Goal: Task Accomplishment & Management: Complete application form

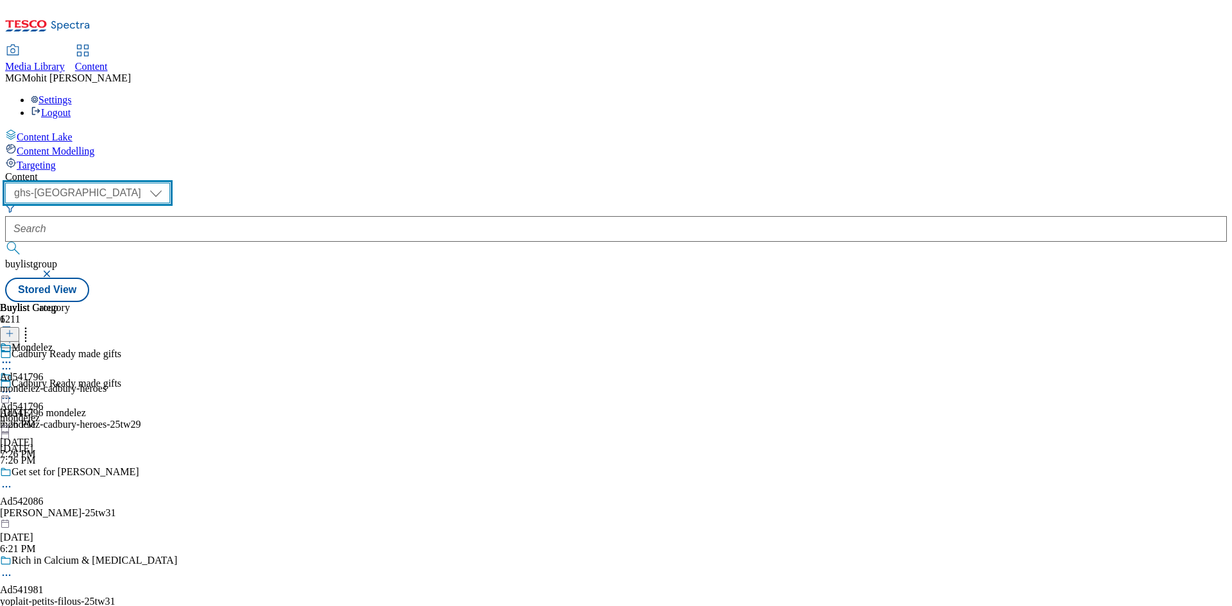
click at [170, 183] on select "ghs-roi ghs-[GEOGRAPHIC_DATA]" at bounding box center [87, 193] width 165 height 21
select select "ghs-roi"
click at [167, 183] on select "ghs-roi ghs-[GEOGRAPHIC_DATA]" at bounding box center [87, 193] width 165 height 21
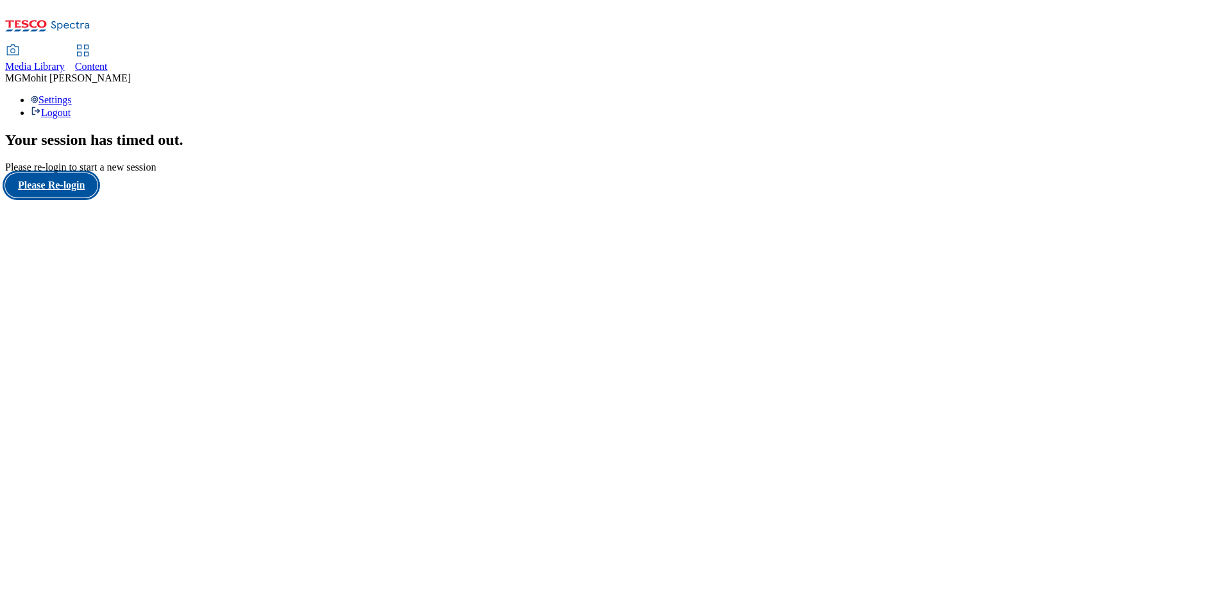
click at [71, 198] on button "Please Re-login" at bounding box center [51, 185] width 92 height 24
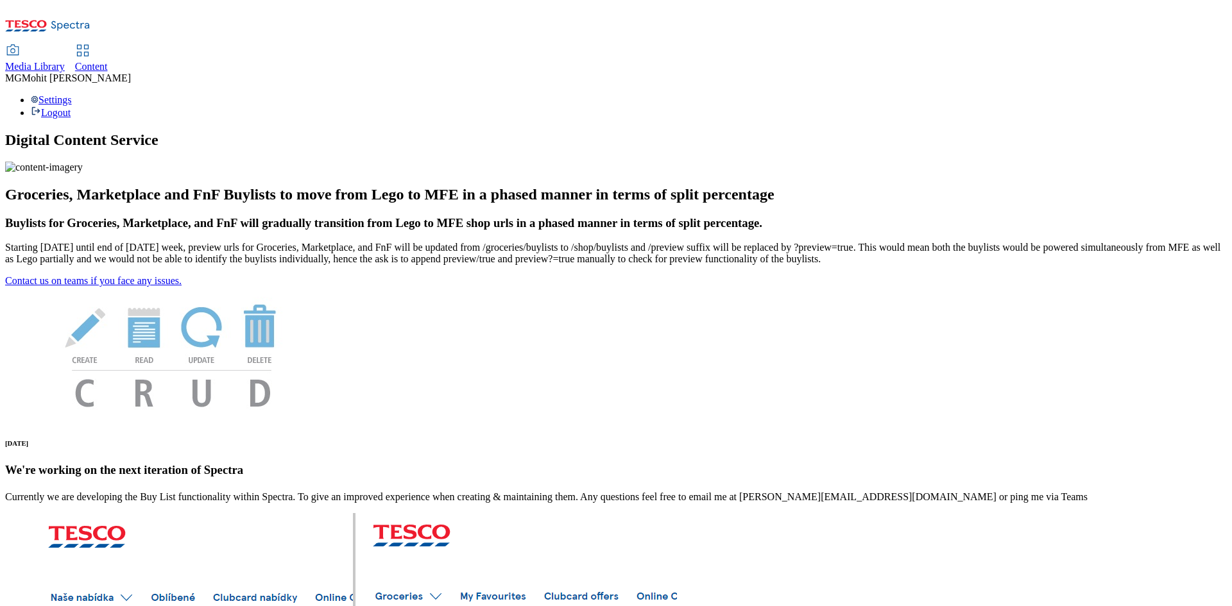
click at [108, 46] on link "Content" at bounding box center [91, 59] width 33 height 27
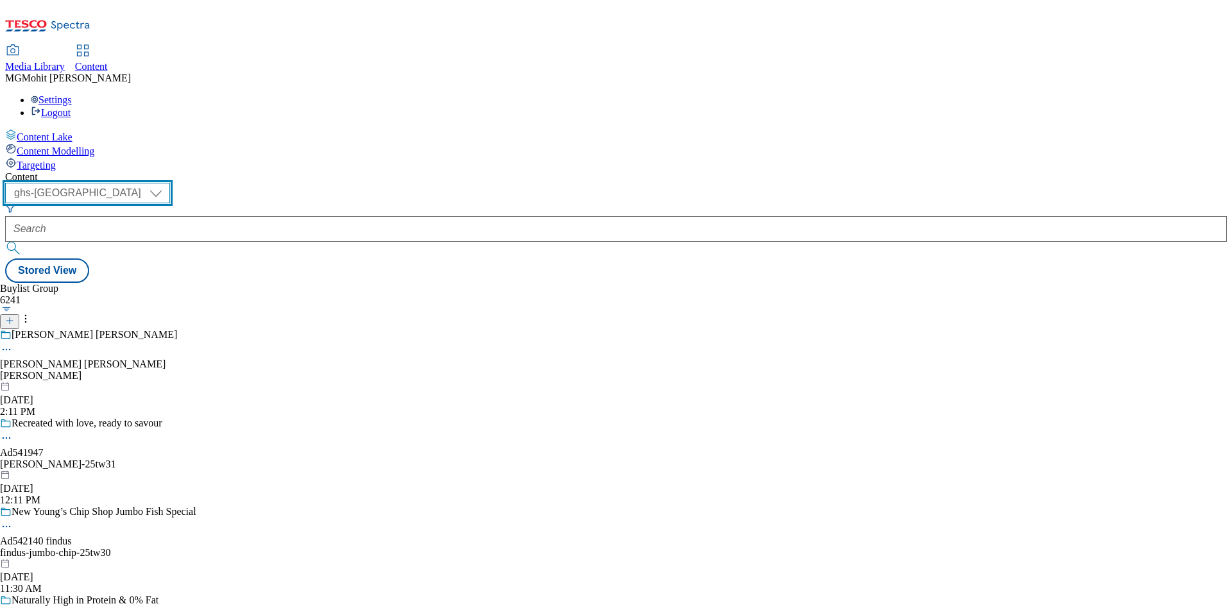
click at [170, 183] on select "ghs-roi ghs-[GEOGRAPHIC_DATA]" at bounding box center [87, 193] width 165 height 21
select select "ghs-roi"
click at [167, 183] on select "ghs-roi ghs-[GEOGRAPHIC_DATA]" at bounding box center [87, 193] width 165 height 21
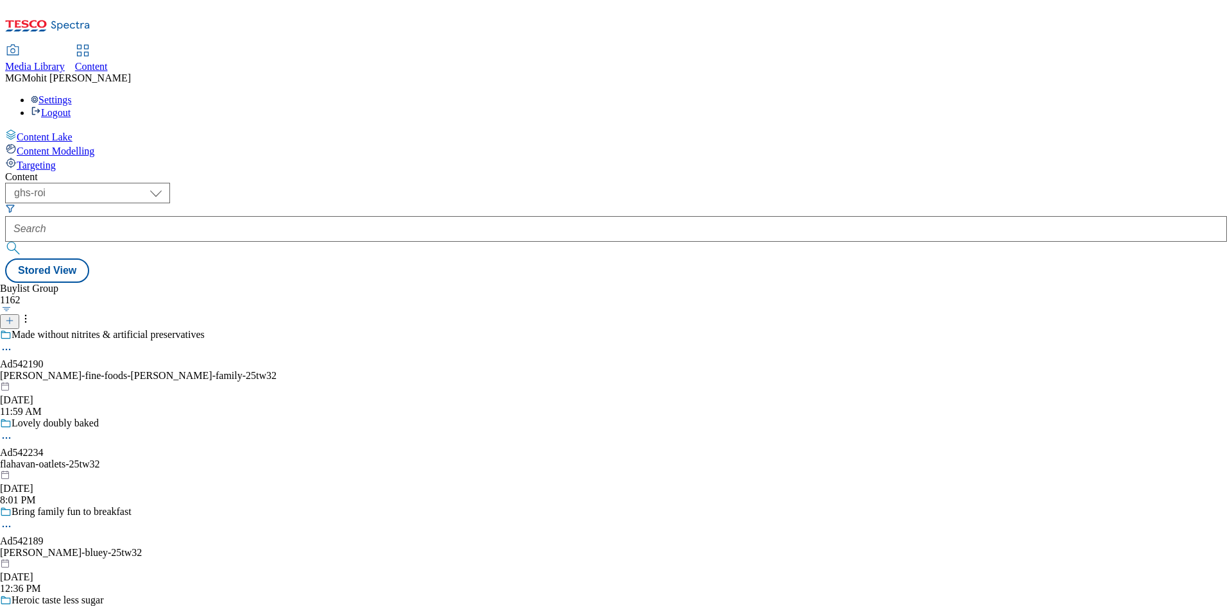
click at [14, 316] on icon at bounding box center [9, 320] width 9 height 9
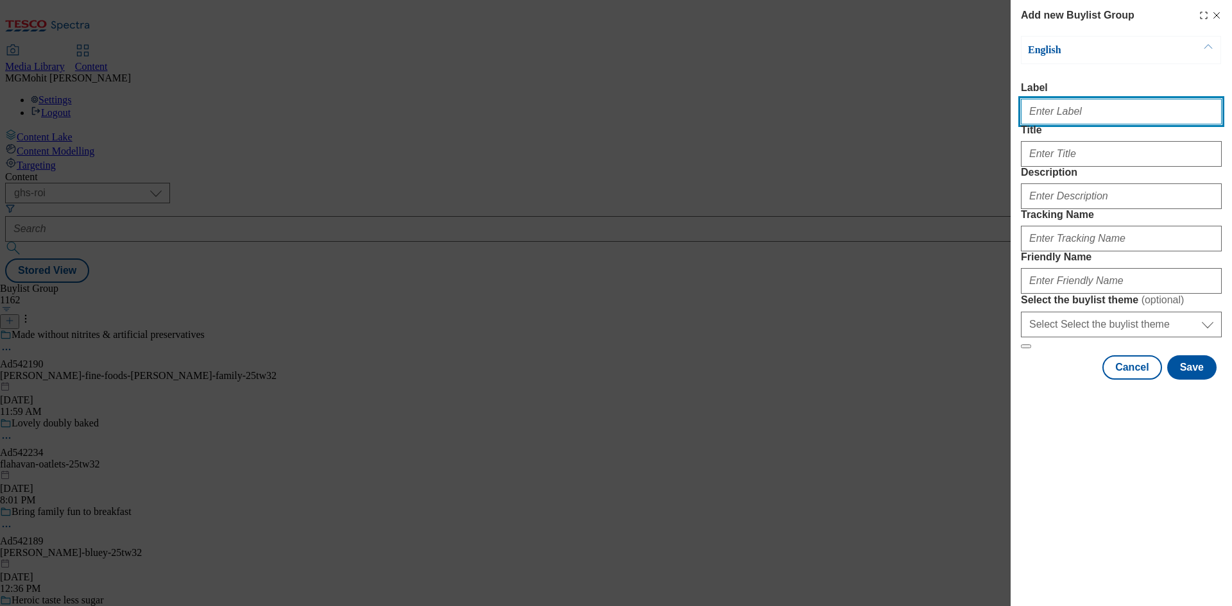
click at [1072, 122] on input "Label" at bounding box center [1121, 112] width 201 height 26
paste input "Ad542262 coca-cola"
type input "Ad542262 coca-cola"
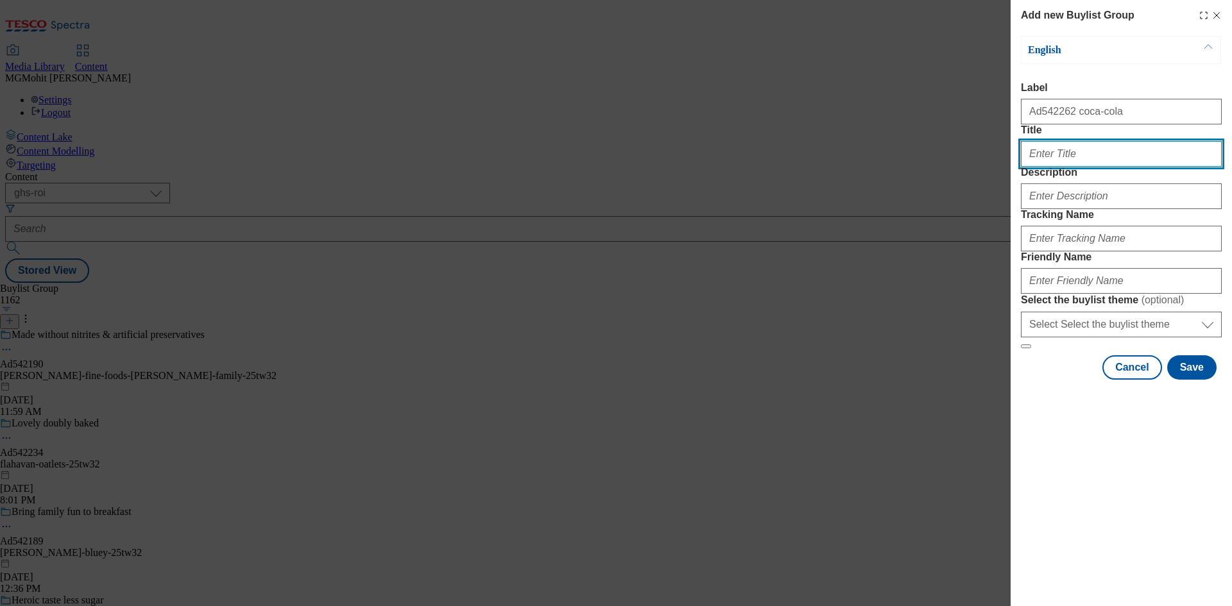
paste input "Iconic taste, Iconic prizes"
type input "Iconic taste, Iconic prizes"
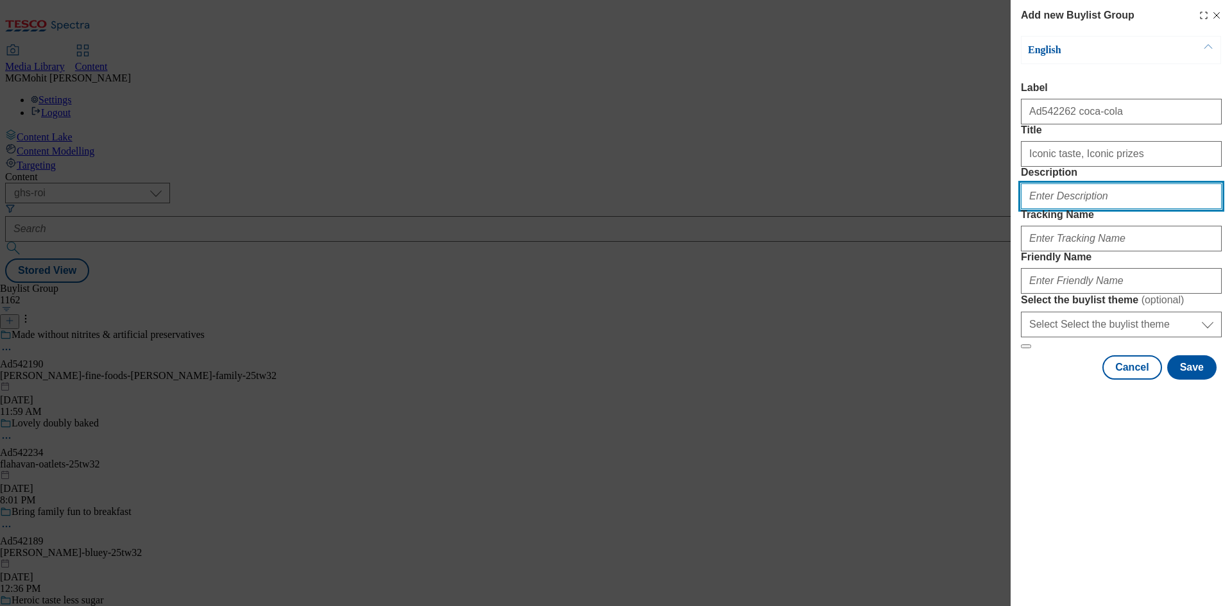
click at [1055, 209] on input "Description" at bounding box center [1121, 196] width 201 height 26
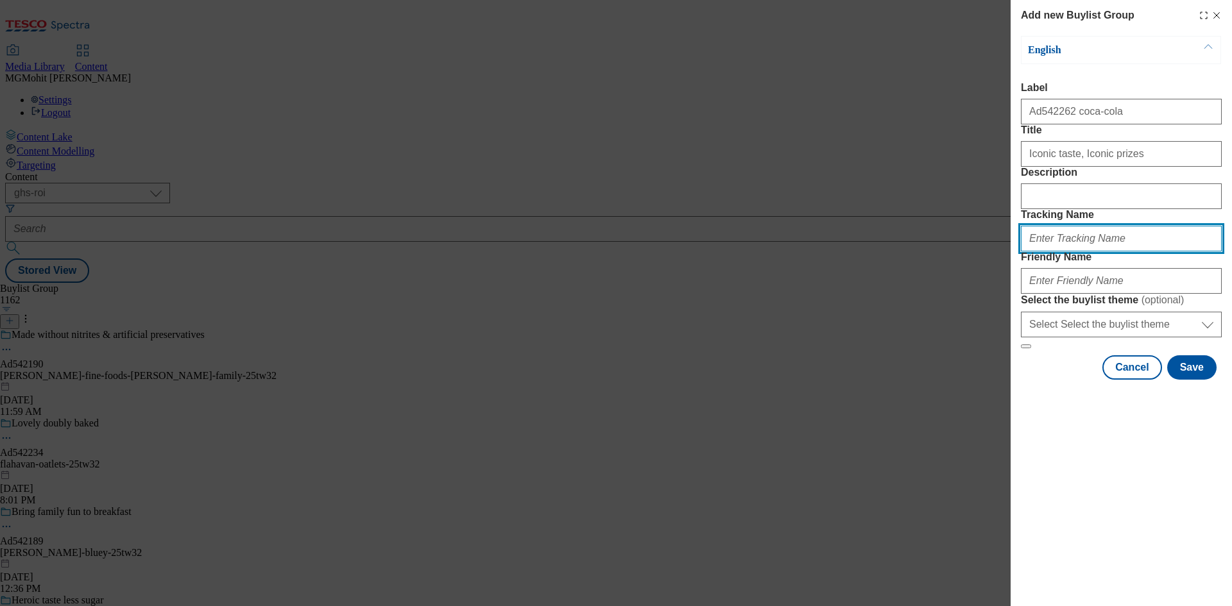
paste input "DH_AD542262"
type input "DH_AD542262"
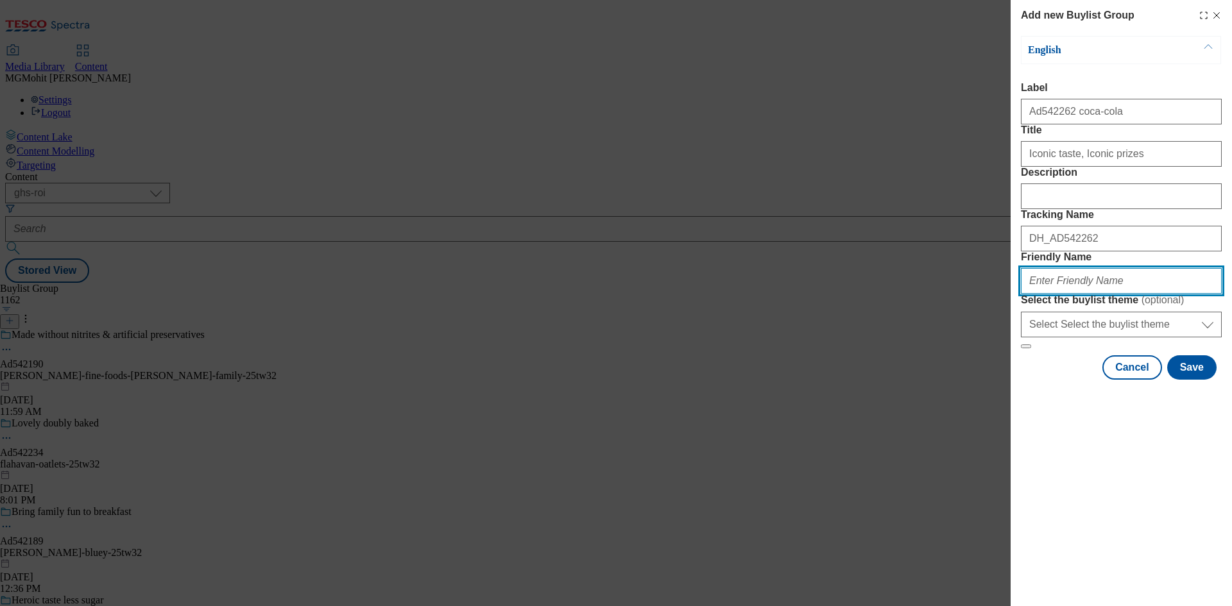
click at [1038, 294] on input "Friendly Name" at bounding box center [1121, 281] width 201 height 26
paste input "coca-cola-diet-coke-25tw32"
type input "coca-cola-diet-coke-25tw32"
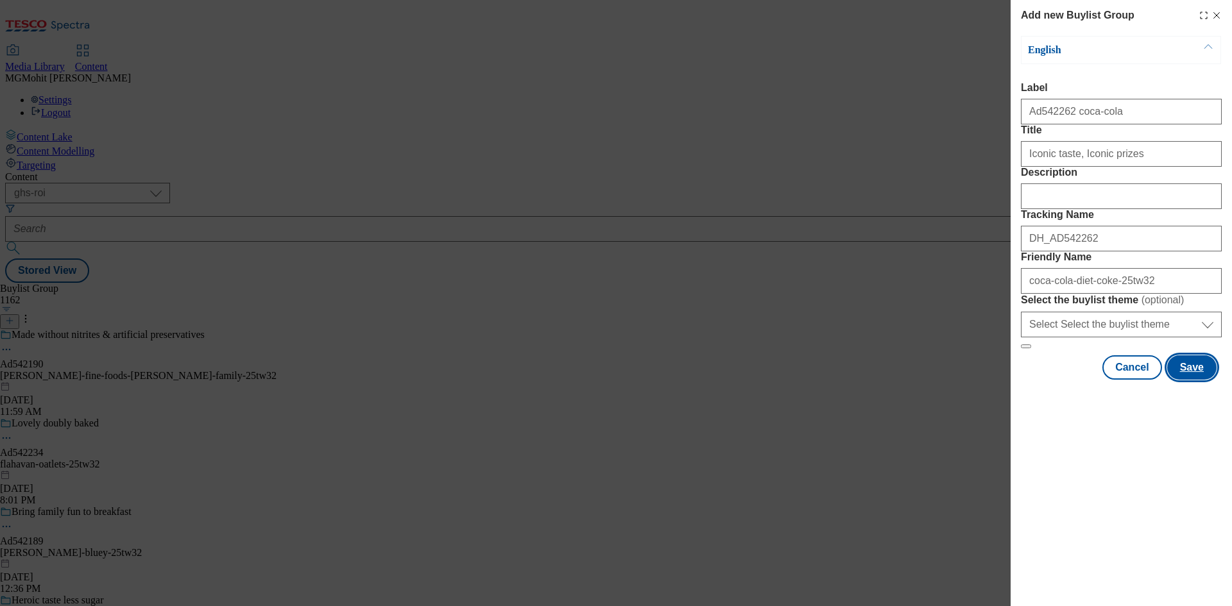
click at [1196, 380] on button "Save" at bounding box center [1191, 367] width 49 height 24
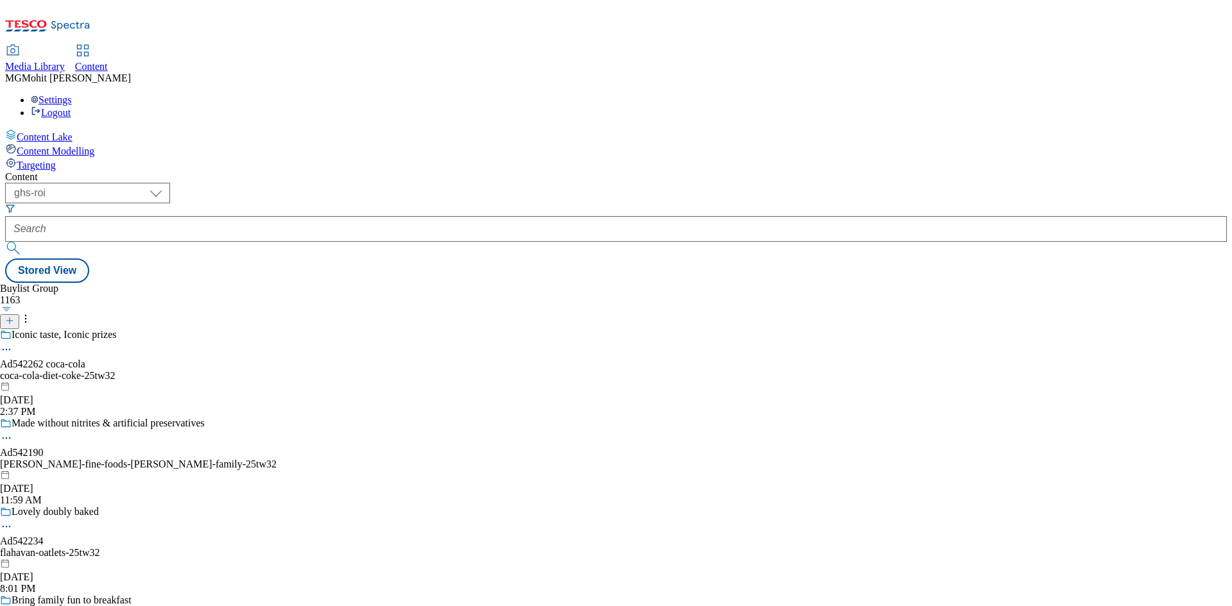
click at [277, 370] on div "coca-cola-diet-coke-25tw32" at bounding box center [138, 376] width 277 height 12
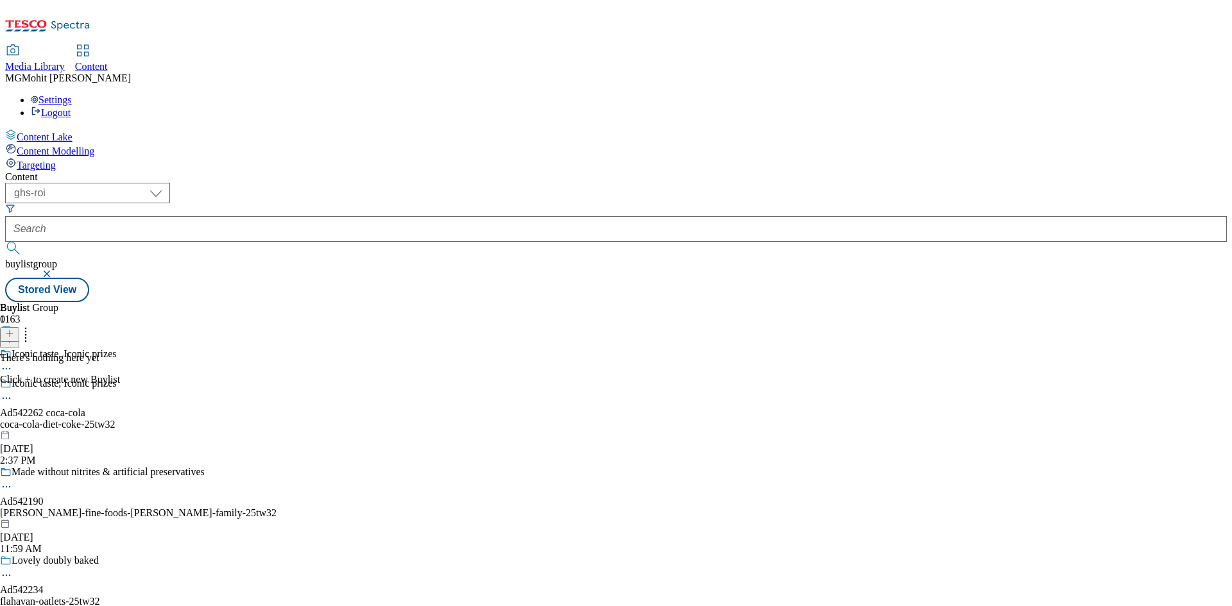
click at [14, 329] on icon at bounding box center [9, 333] width 9 height 9
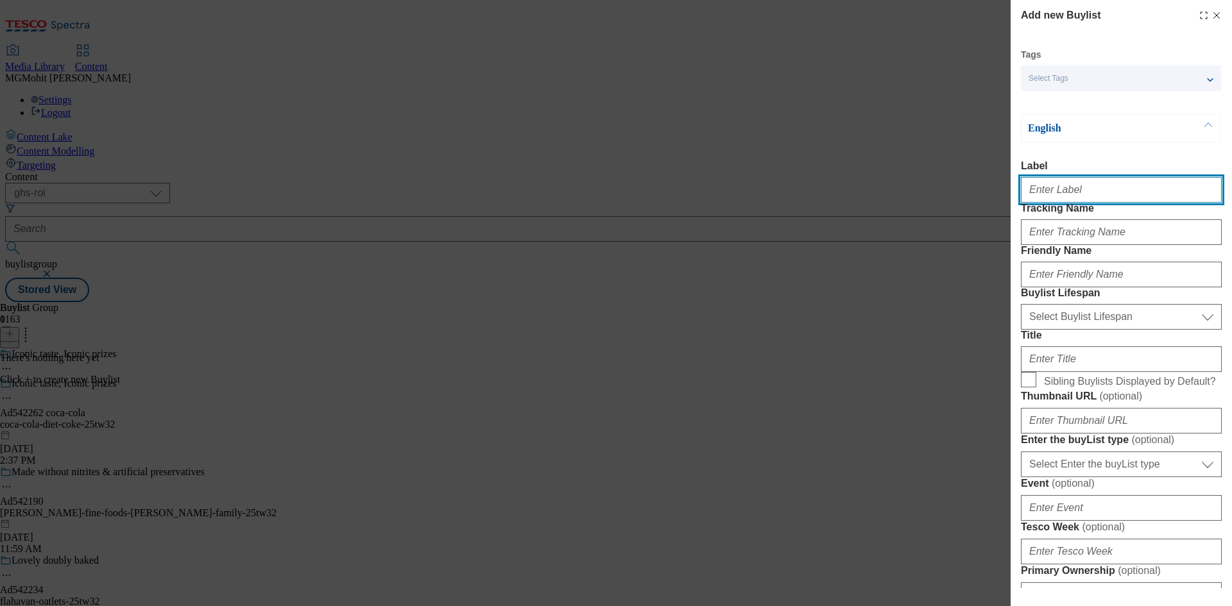
click at [1078, 203] on input "Label" at bounding box center [1121, 190] width 201 height 26
paste input "Ad542262"
type input "Ad542262"
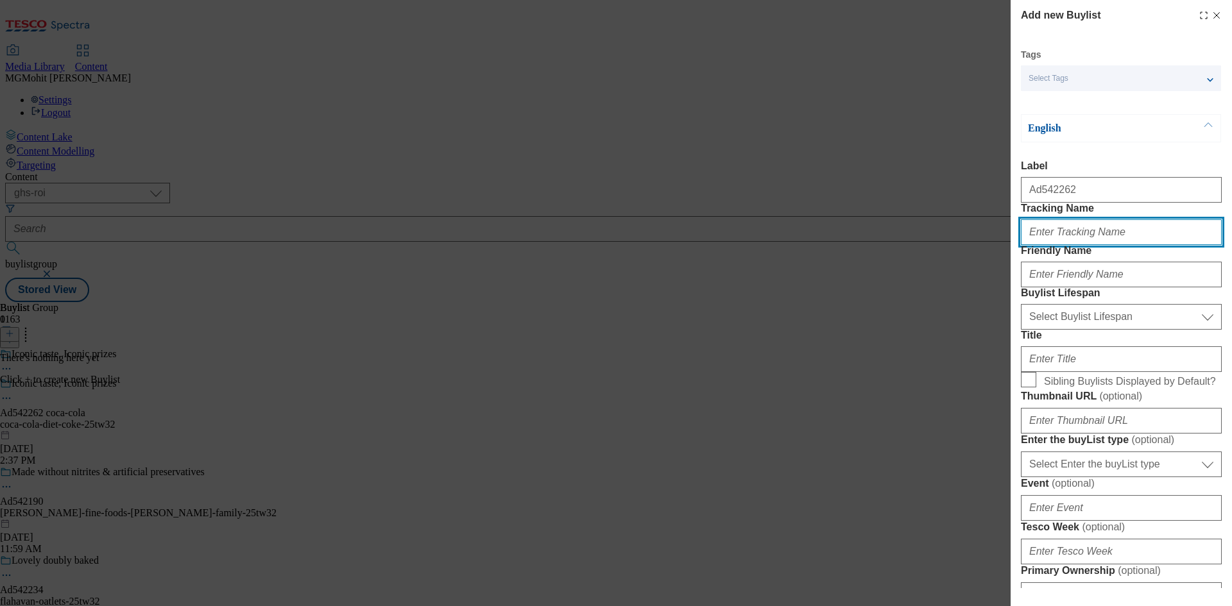
paste input "DH_AD542262"
type input "DH_AD542262"
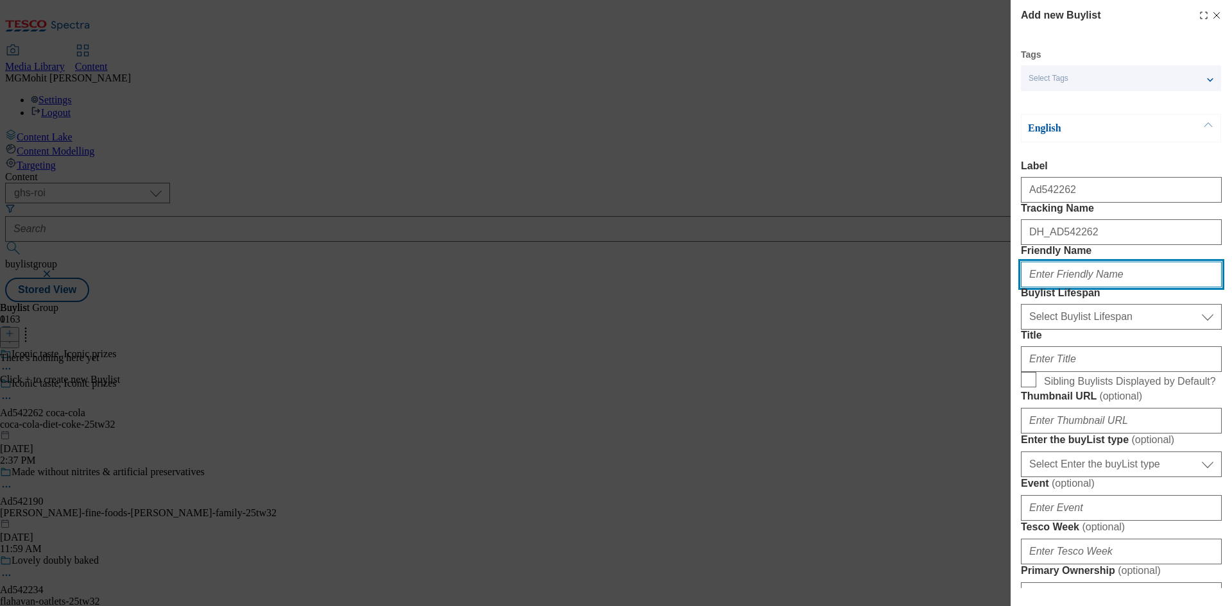
click at [1062, 287] on input "Friendly Name" at bounding box center [1121, 275] width 201 height 26
paste input "coca-cola"
type input "coca-cola"
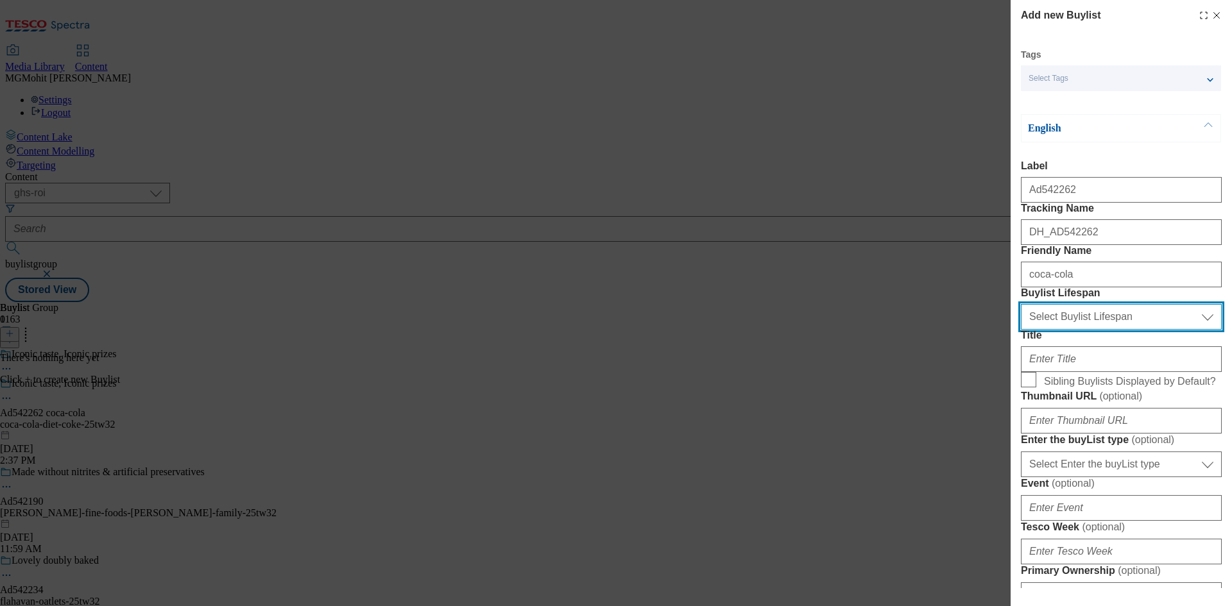
drag, startPoint x: 1060, startPoint y: 386, endPoint x: 1060, endPoint y: 397, distance: 10.9
click at [1060, 330] on select "Select Buylist Lifespan evergreen seasonal tactical" at bounding box center [1121, 317] width 201 height 26
select select "tactical"
click at [1021, 330] on select "Select Buylist Lifespan evergreen seasonal tactical" at bounding box center [1121, 317] width 201 height 26
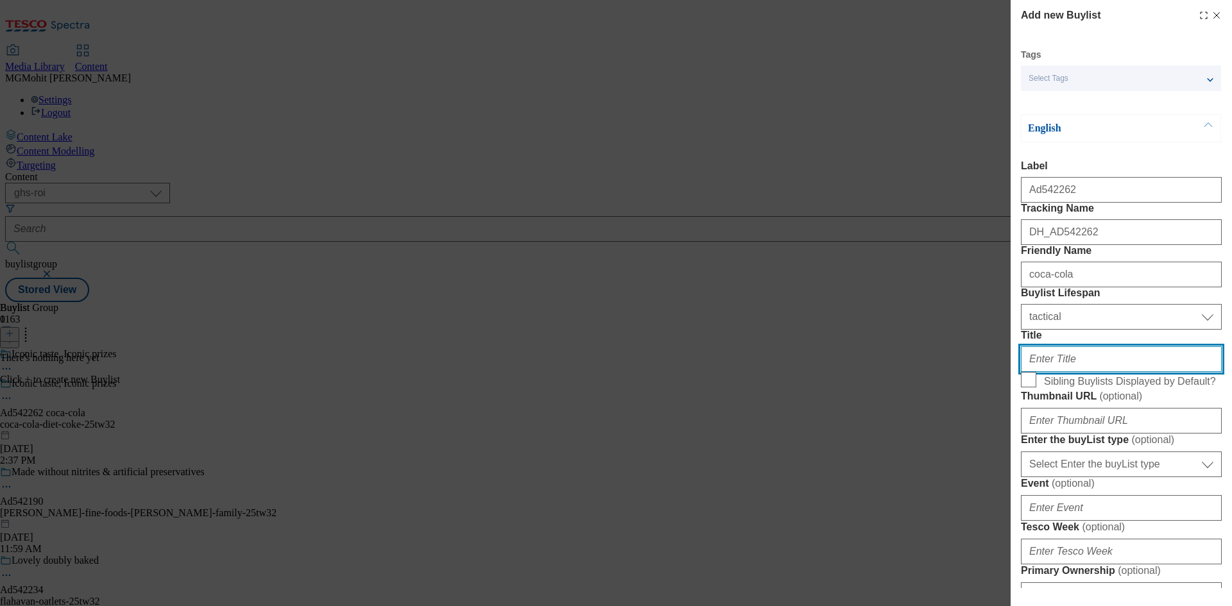
click at [1045, 372] on input "Title" at bounding box center [1121, 359] width 201 height 26
paste input "Scan Diet Coke packs for a chance to win €1000 for your taste."
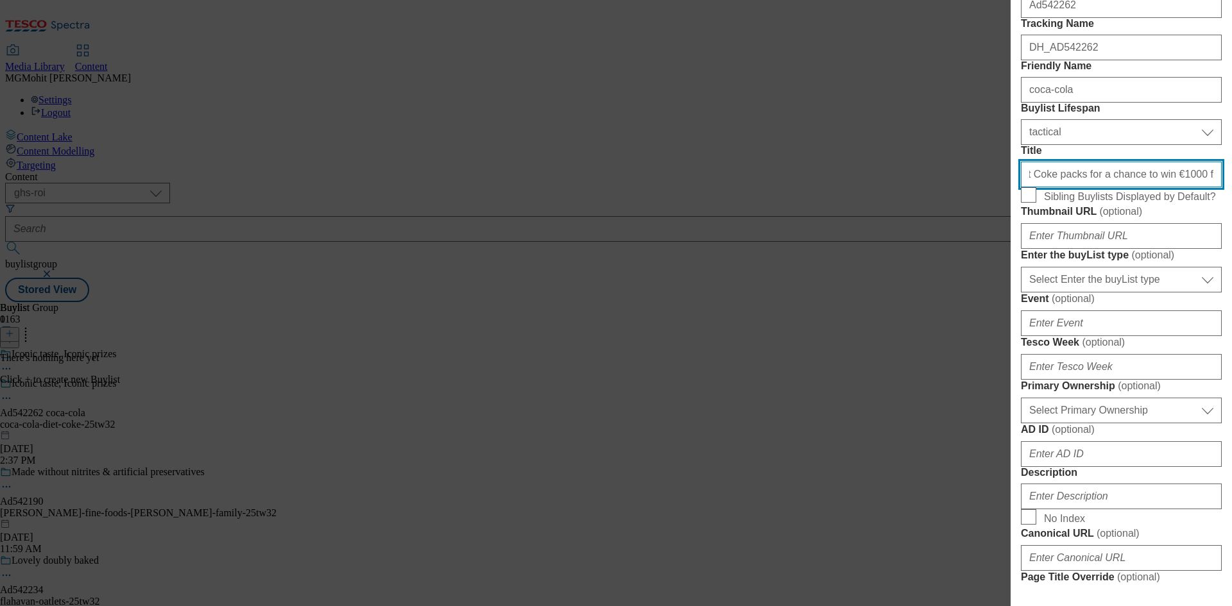
scroll to position [192, 0]
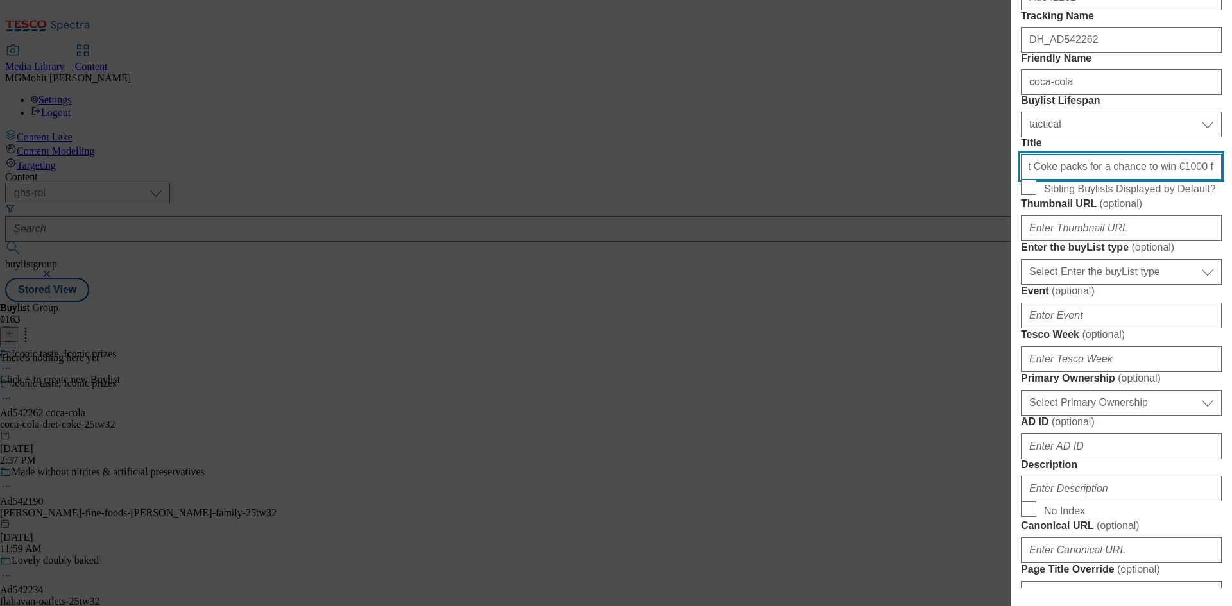
type input "Scan Diet Coke packs for a chance to win €1000 for your taste."
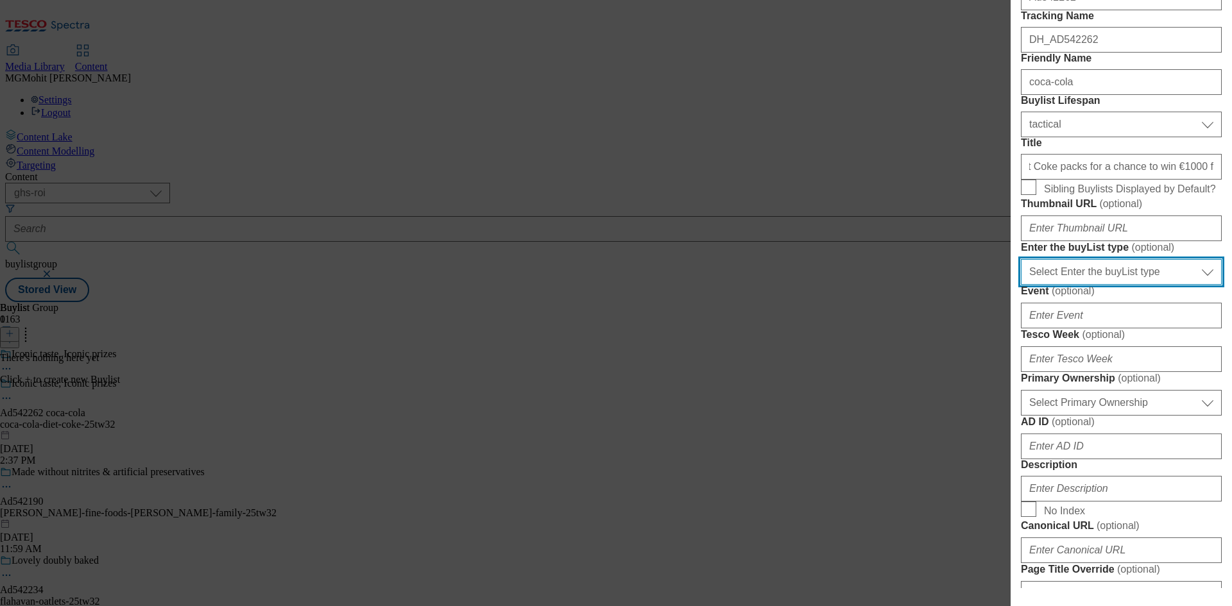
click at [1069, 285] on select "Select Enter the buyList type event supplier funded long term >4 weeks supplier…" at bounding box center [1121, 272] width 201 height 26
select select "supplier funded short term 1-3 weeks"
click at [1021, 285] on select "Select Enter the buyList type event supplier funded long term >4 weeks supplier…" at bounding box center [1121, 272] width 201 height 26
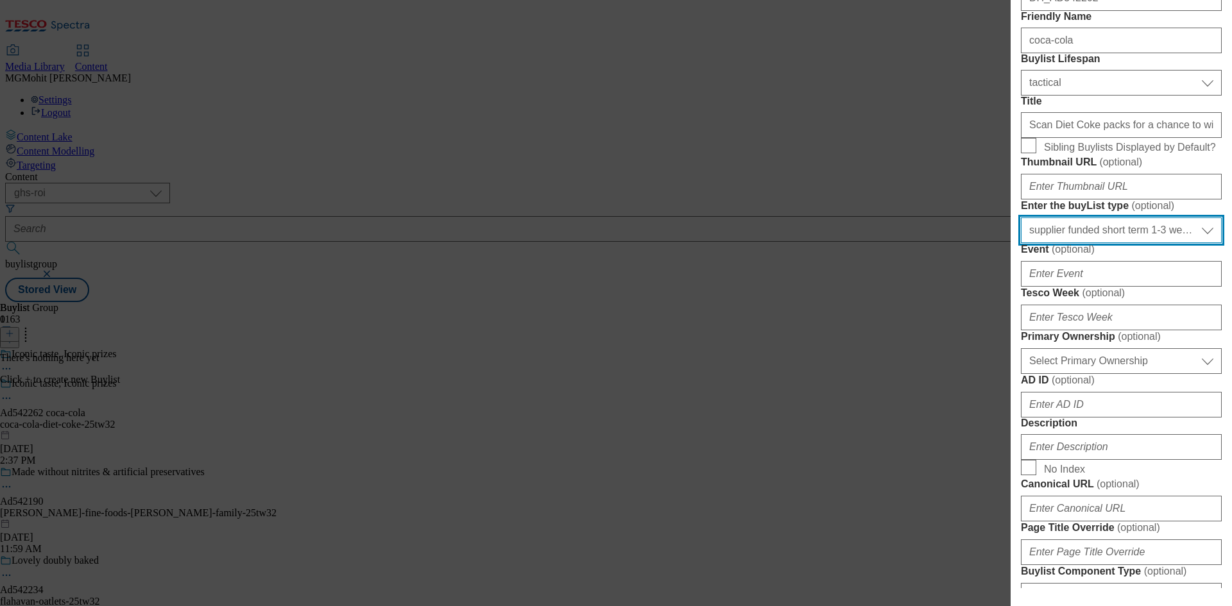
scroll to position [257, 0]
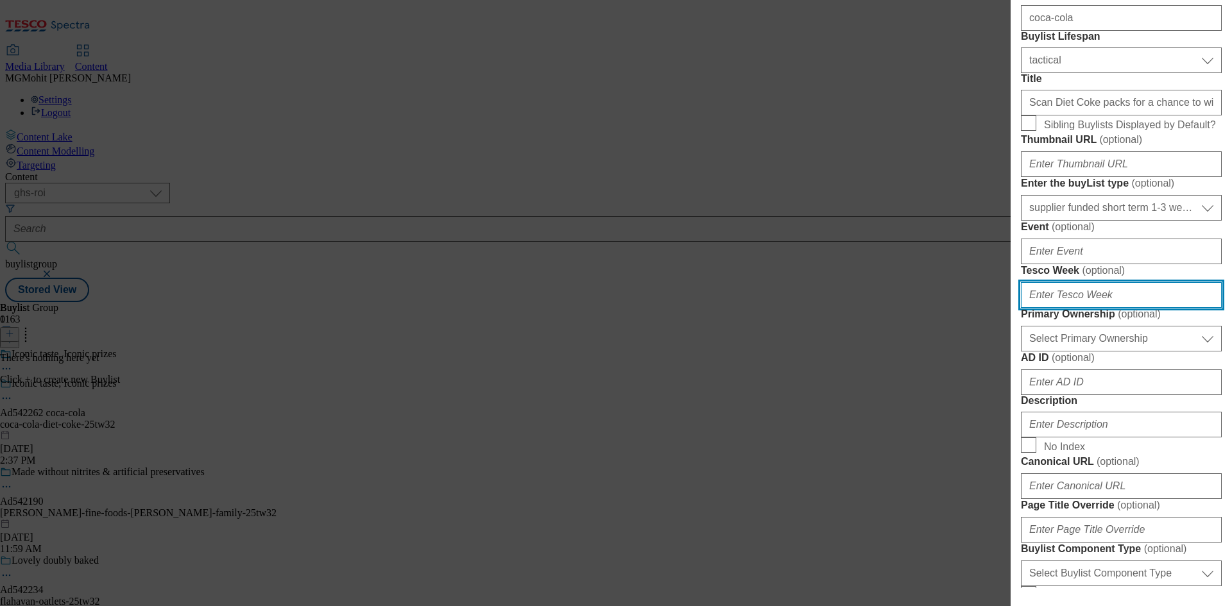
click at [1060, 308] on input "Tesco Week ( optional )" at bounding box center [1121, 295] width 201 height 26
type input "32"
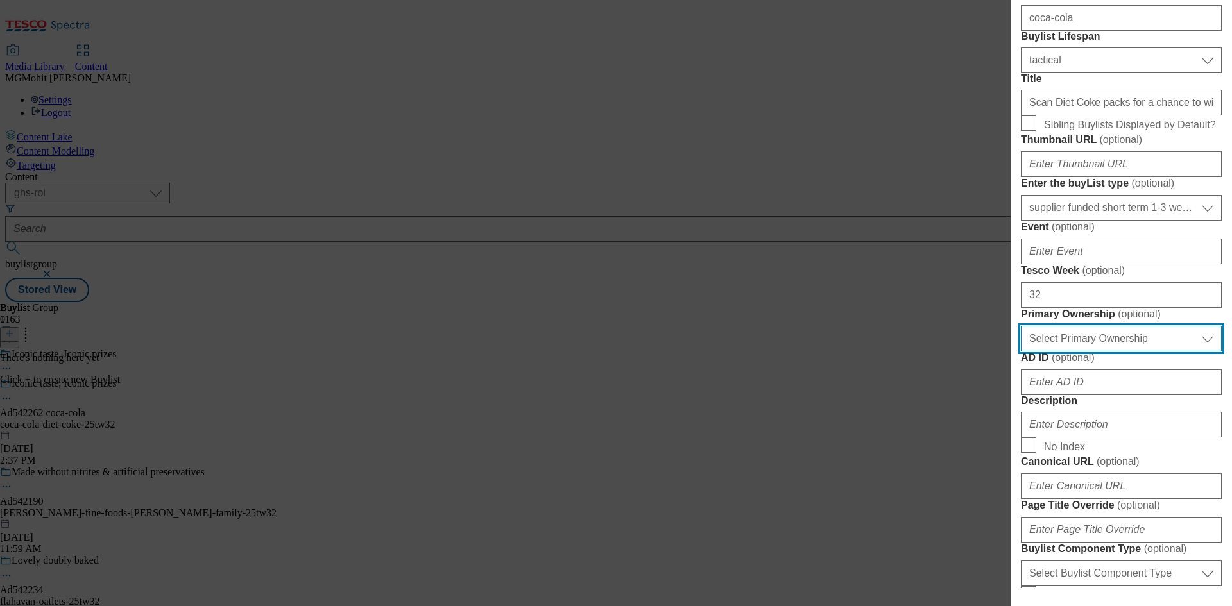
scroll to position [513, 0]
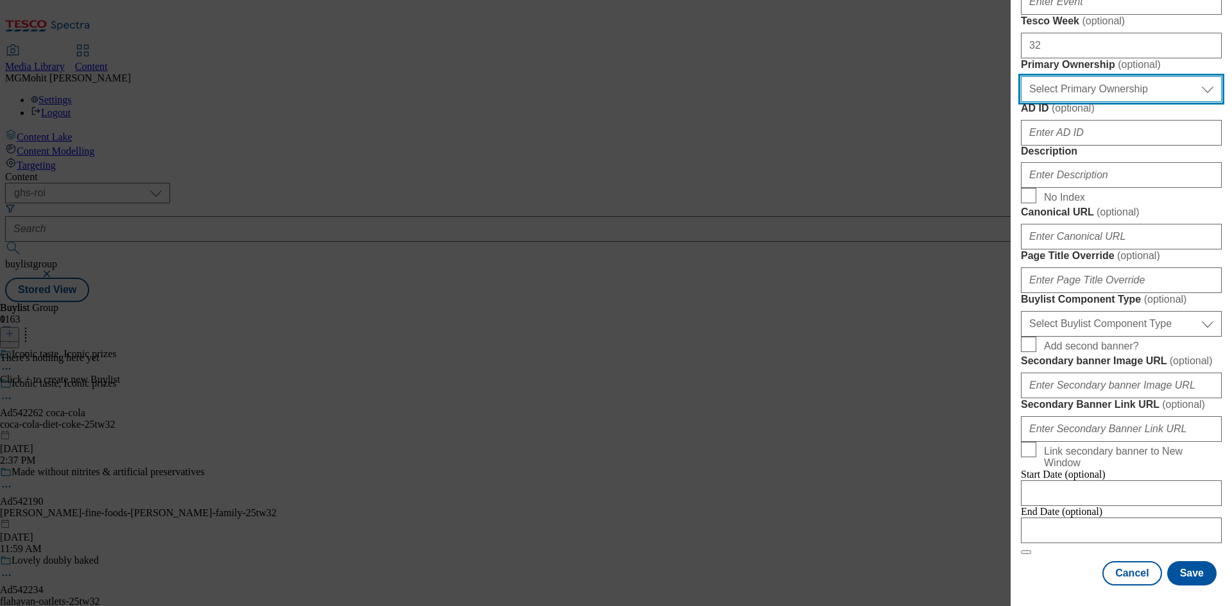
drag, startPoint x: 1071, startPoint y: 298, endPoint x: 1077, endPoint y: 307, distance: 10.1
click at [1071, 102] on select "Select Primary Ownership tesco dunnhumby" at bounding box center [1121, 89] width 201 height 26
select select "dunnhumby"
click at [1021, 102] on select "Select Primary Ownership tesco dunnhumby" at bounding box center [1121, 89] width 201 height 26
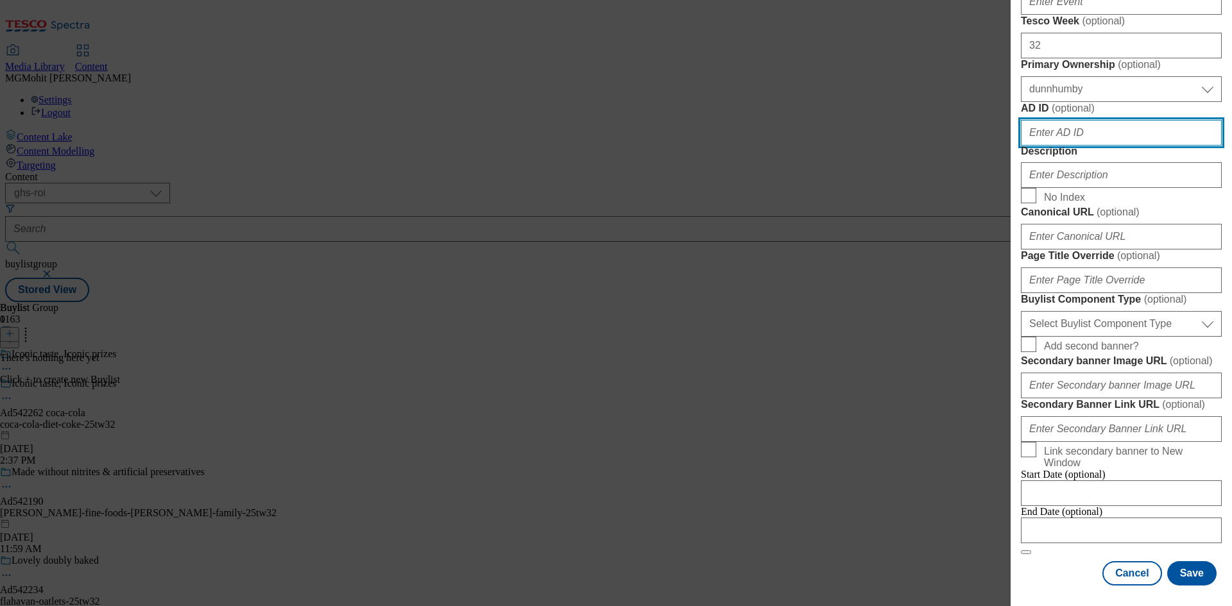
click at [1046, 146] on input "AD ID ( optional )" at bounding box center [1121, 133] width 201 height 26
paste input "542262"
type input "542262"
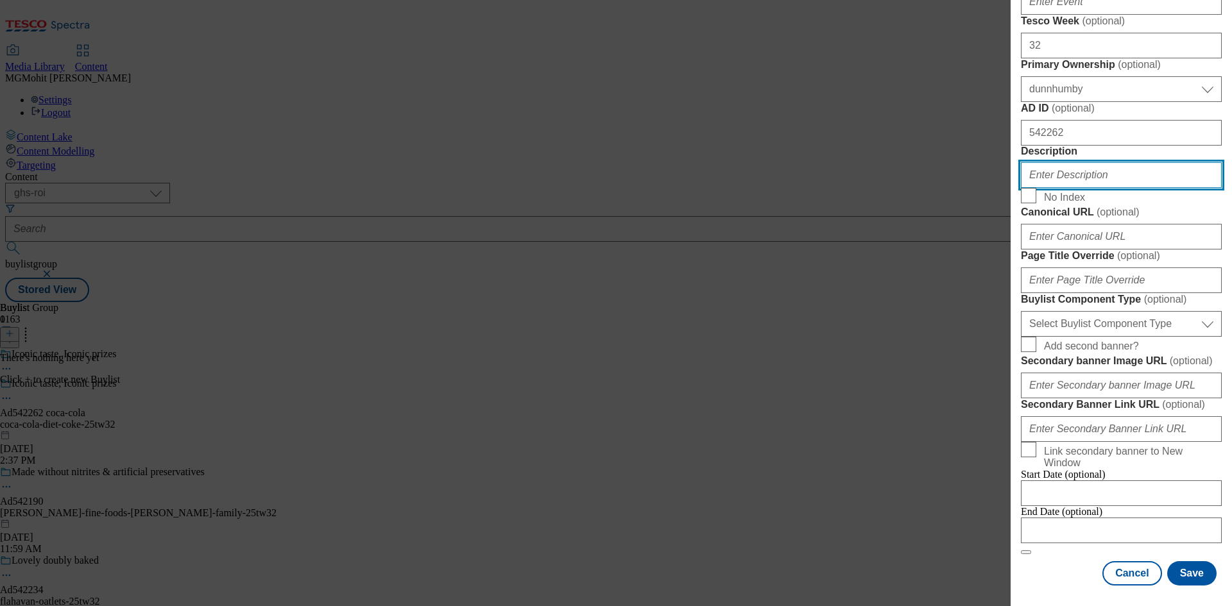
click at [1076, 188] on input "Description" at bounding box center [1121, 175] width 201 height 26
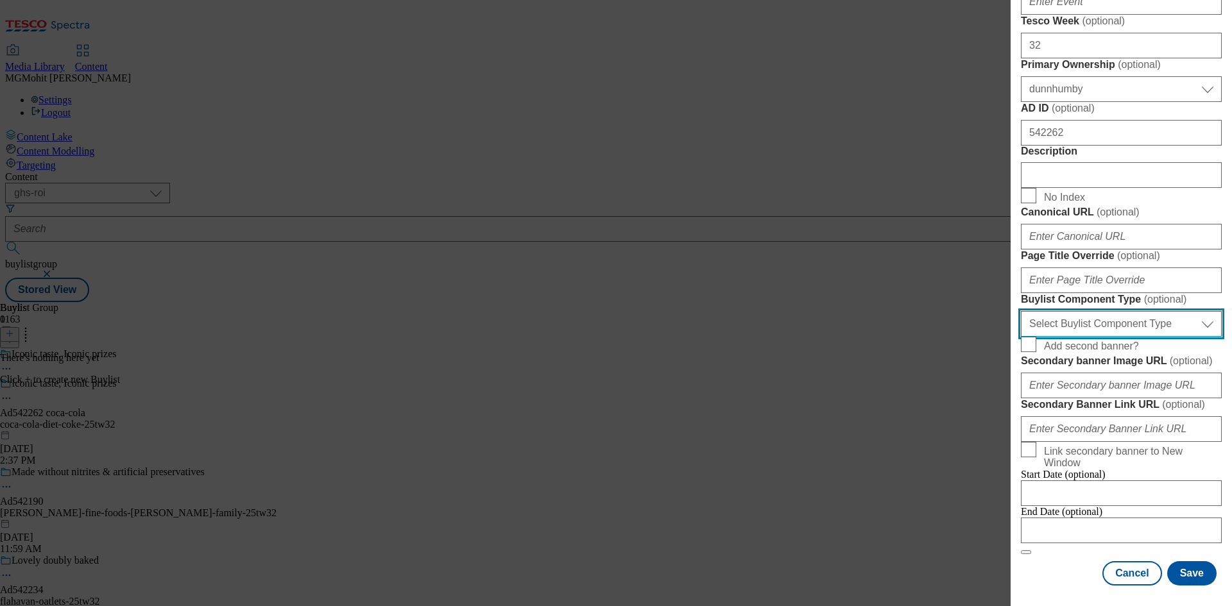
click at [1100, 337] on select "Select Buylist Component Type Banner Competition Header Meal" at bounding box center [1121, 324] width 201 height 26
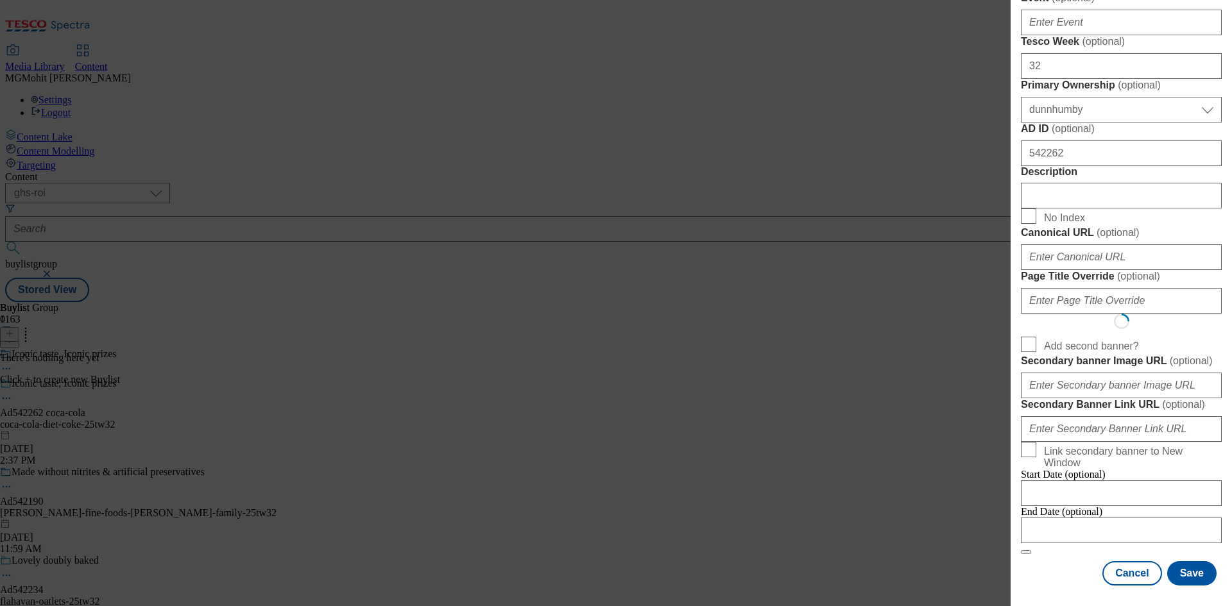
scroll to position [0, 0]
select select "Banner"
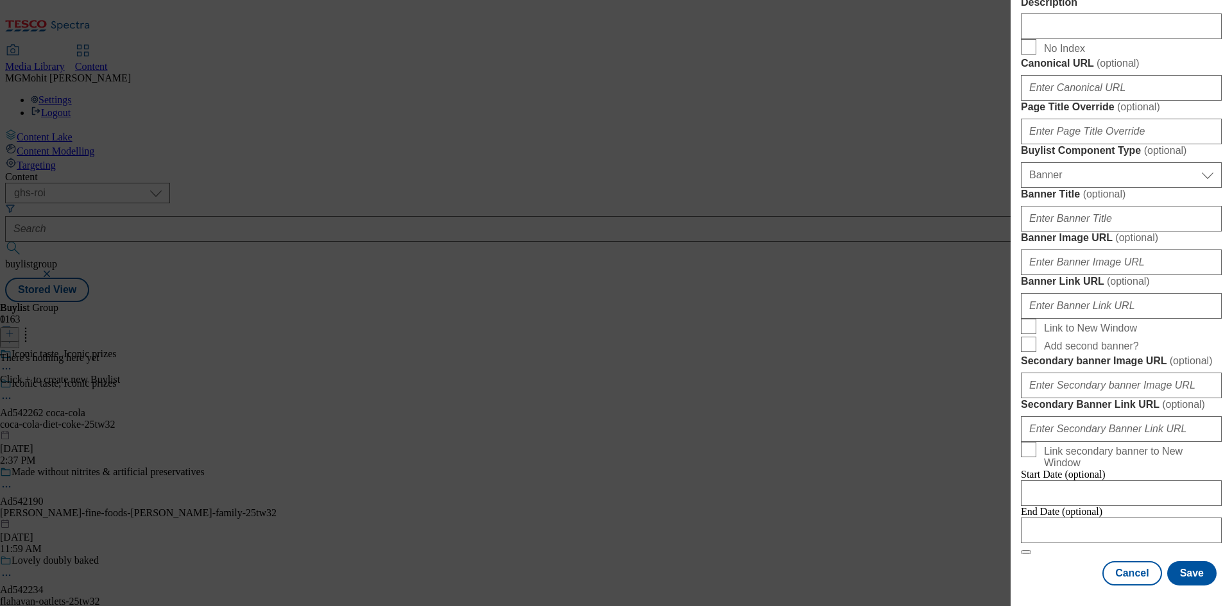
scroll to position [770, 0]
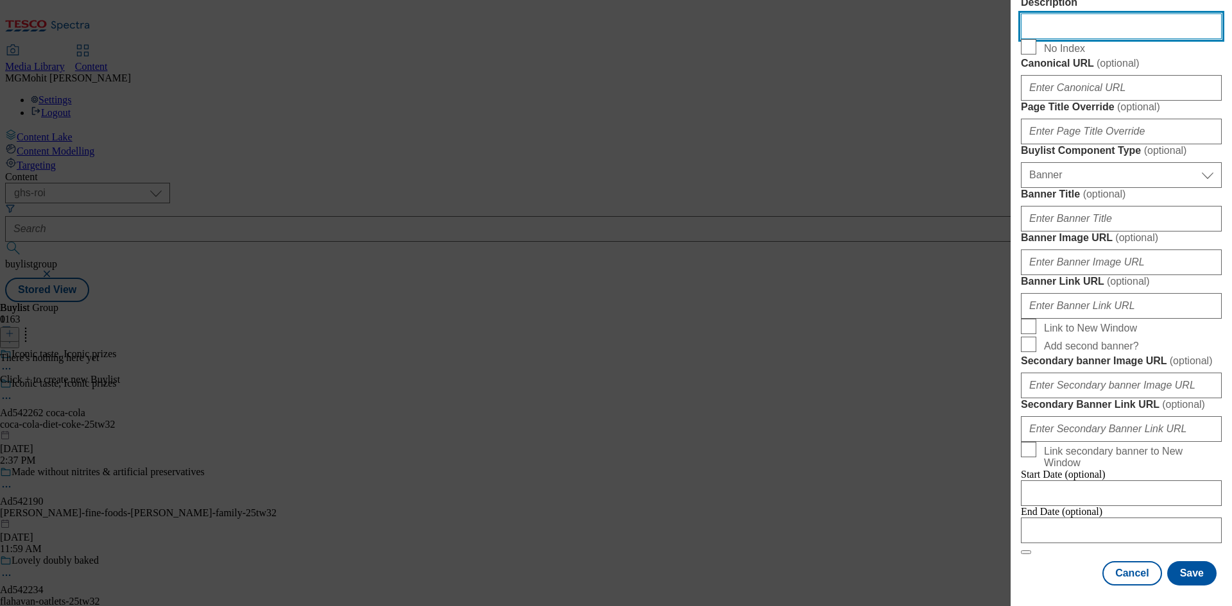
drag, startPoint x: 1017, startPoint y: 169, endPoint x: 946, endPoint y: 158, distance: 71.9
click at [947, 158] on div "Add new Buylist Tags Select Tags fnf marketplace whoosh ghs English Label Ad542…" at bounding box center [616, 303] width 1232 height 606
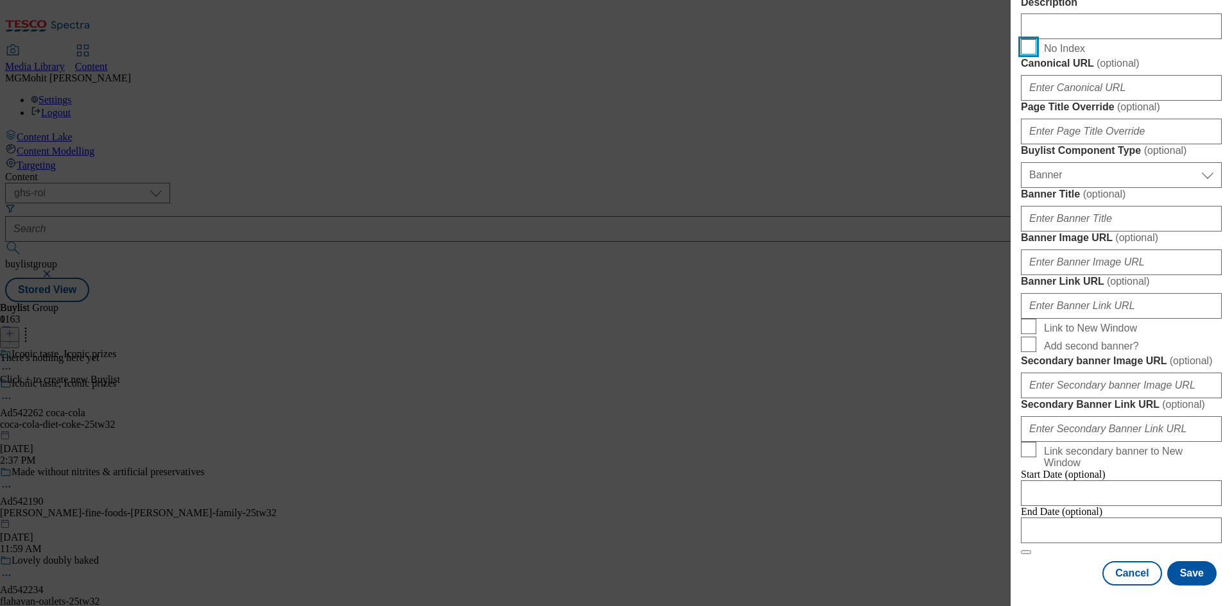
scroll to position [1203, 0]
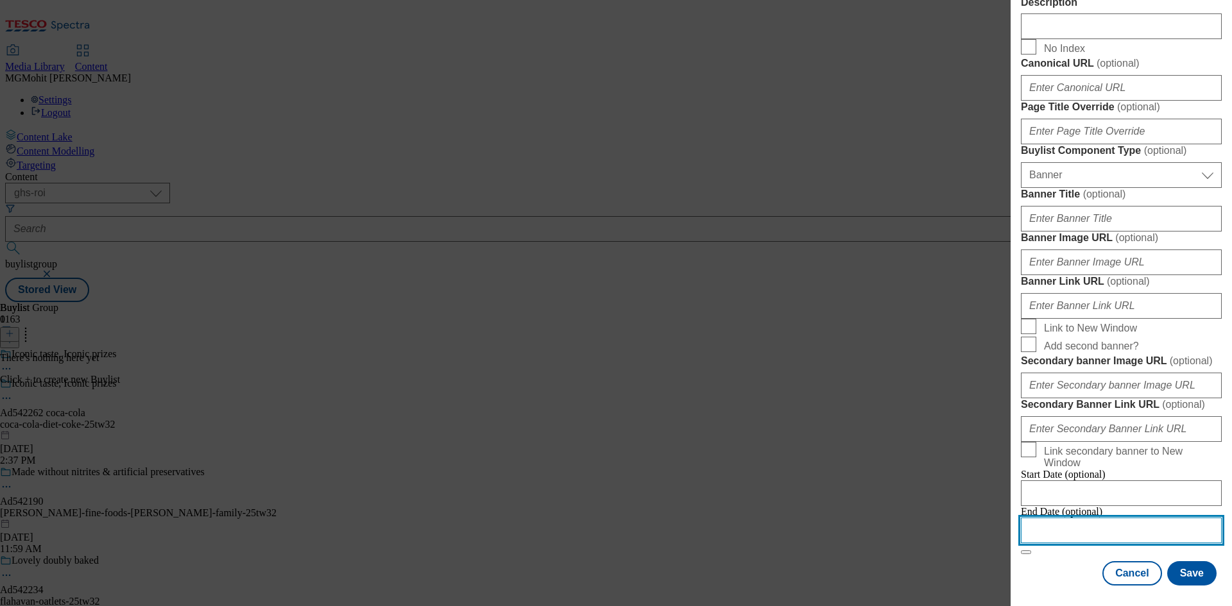
click at [1051, 518] on input "Modal" at bounding box center [1121, 531] width 201 height 26
select select "2025"
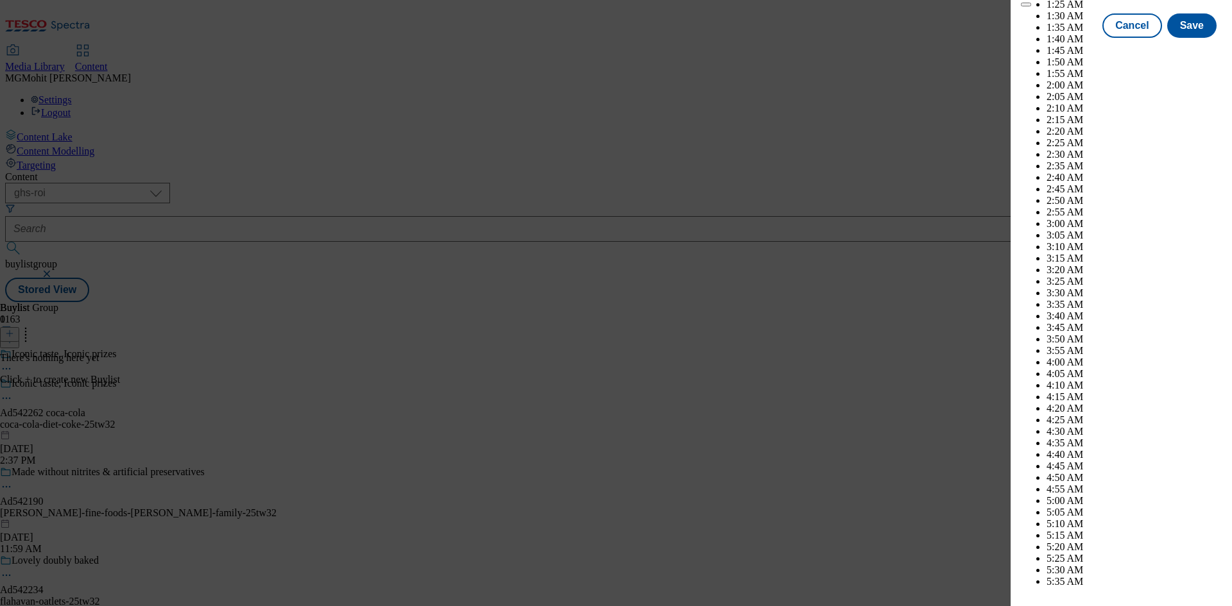
scroll to position [4144, 0]
select select "December"
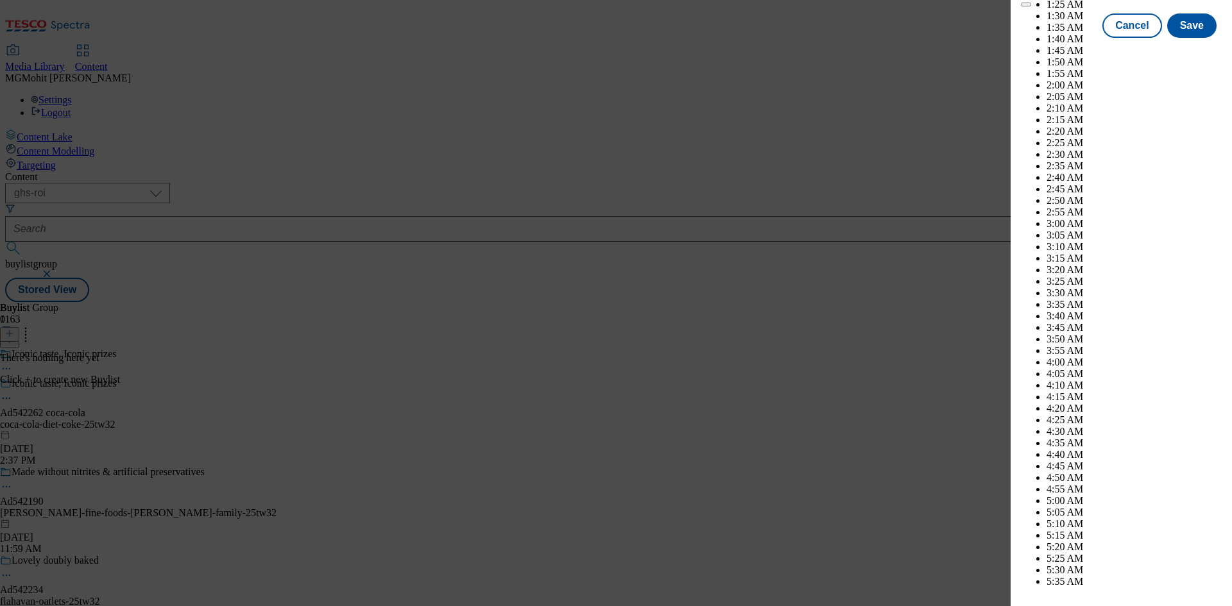
select select "2026"
select select "January"
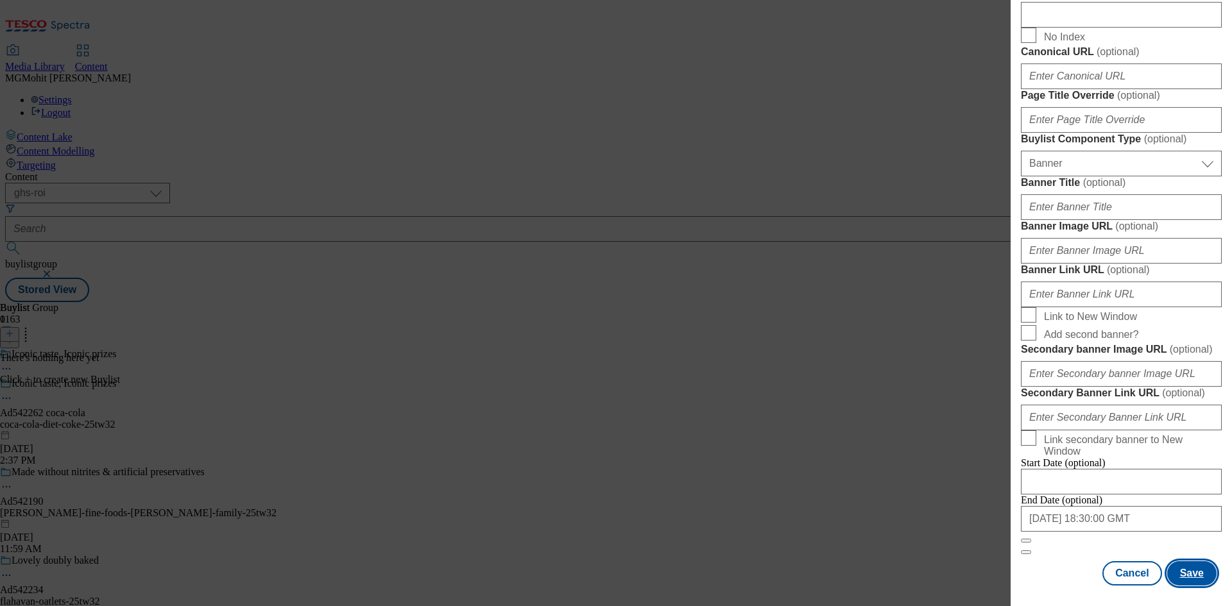
click at [1177, 581] on button "Save" at bounding box center [1191, 573] width 49 height 24
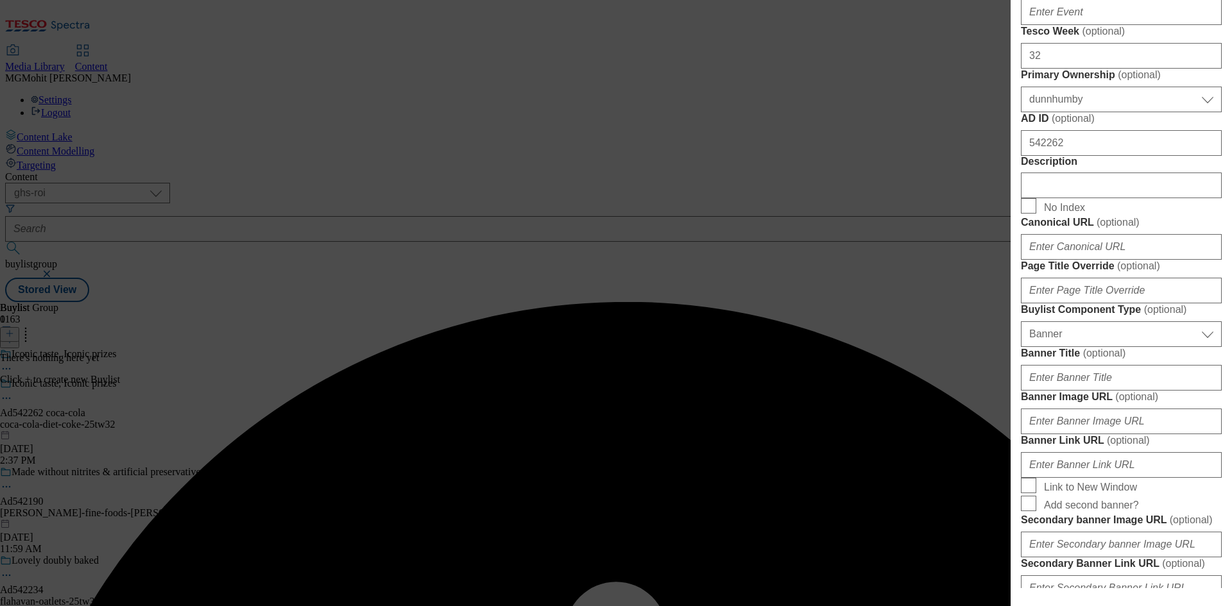
scroll to position [192, 0]
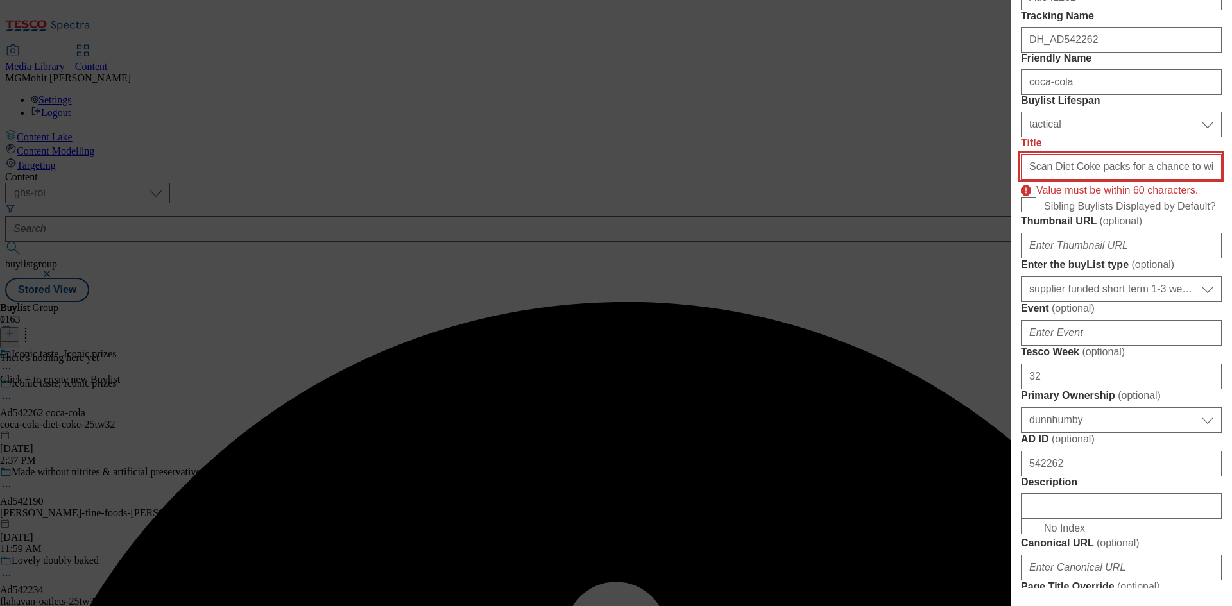
click at [1064, 180] on input "Scan Diet Coke packs for a chance to win €1000 for your taste." at bounding box center [1121, 167] width 201 height 26
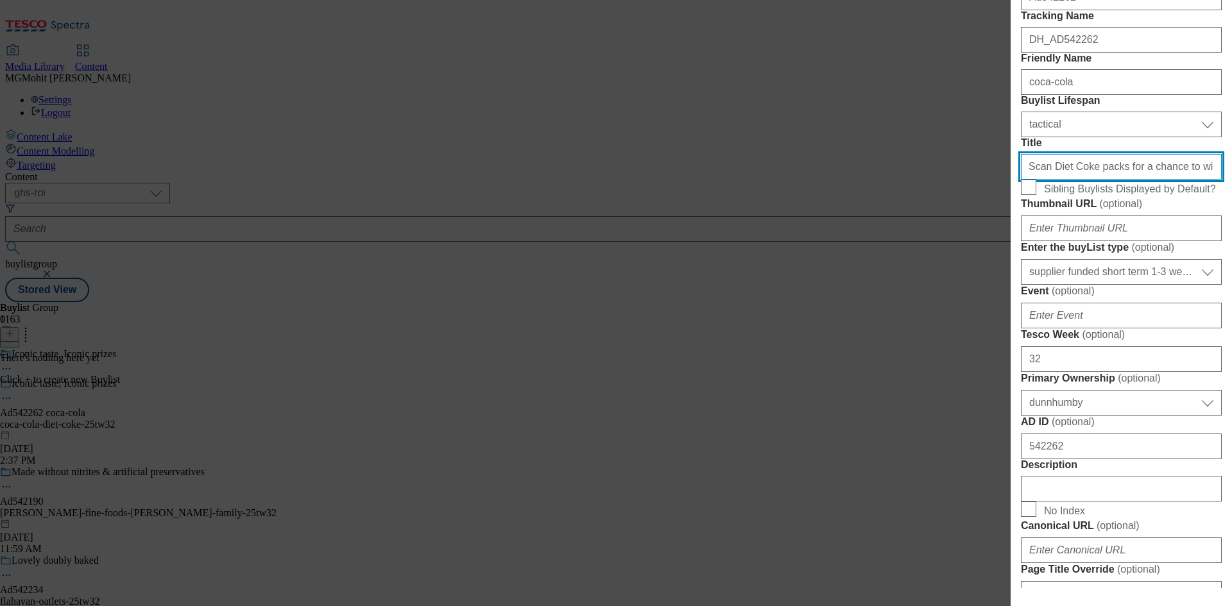
scroll to position [0, 0]
type input "Scan Diet Coke packs for a chance to win €1000"
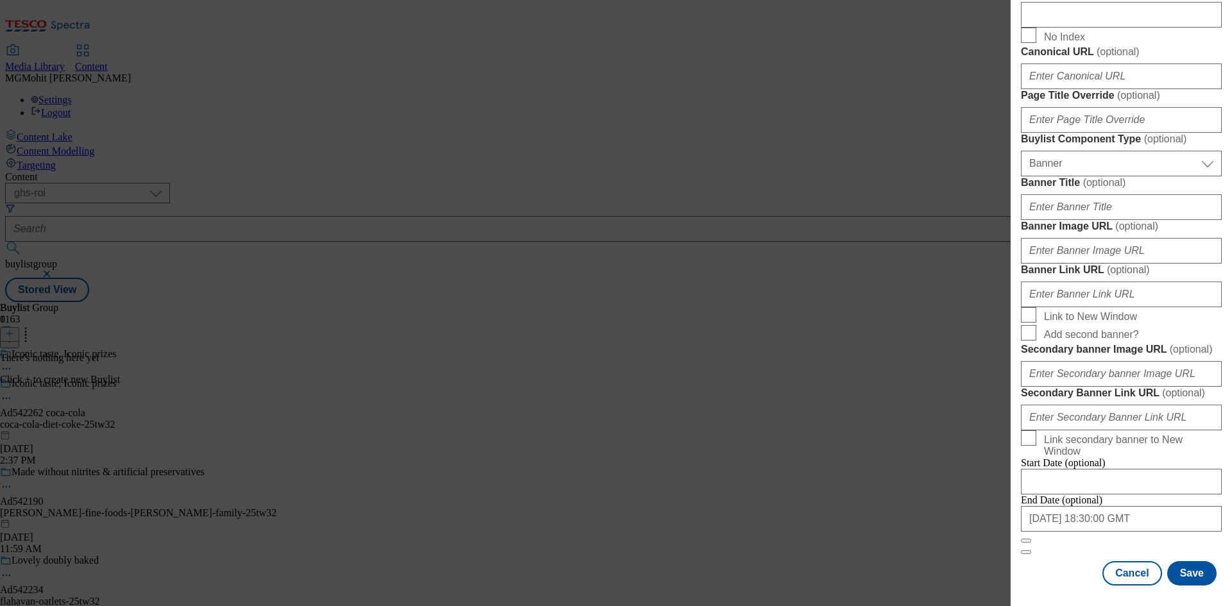
scroll to position [1203, 0]
click at [1183, 574] on button "Save" at bounding box center [1191, 573] width 49 height 24
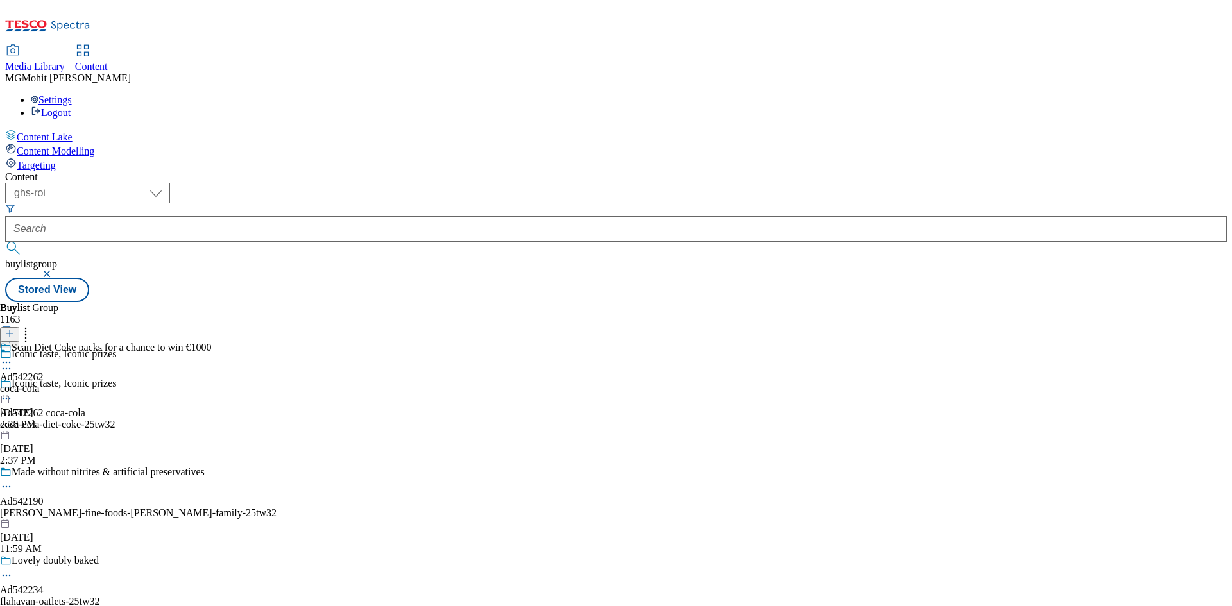
click at [211, 383] on div "coca-cola" at bounding box center [105, 389] width 211 height 12
click at [13, 334] on line at bounding box center [9, 334] width 6 height 0
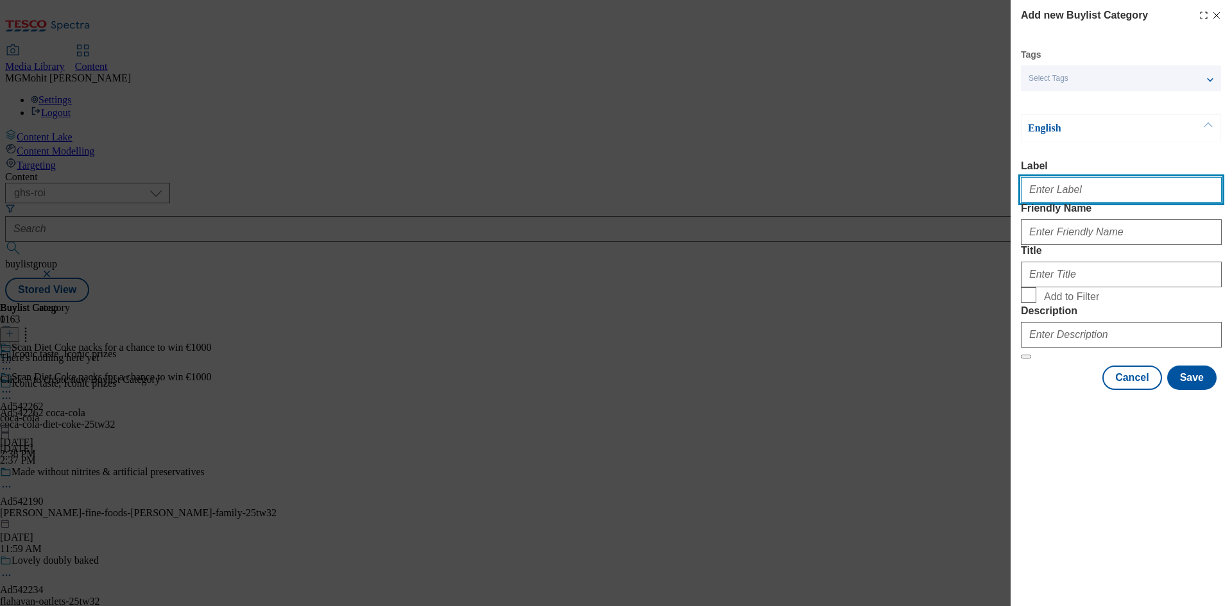
click at [1052, 193] on input "Label" at bounding box center [1121, 190] width 201 height 26
paste input "Ad542262"
type input "Ad542262"
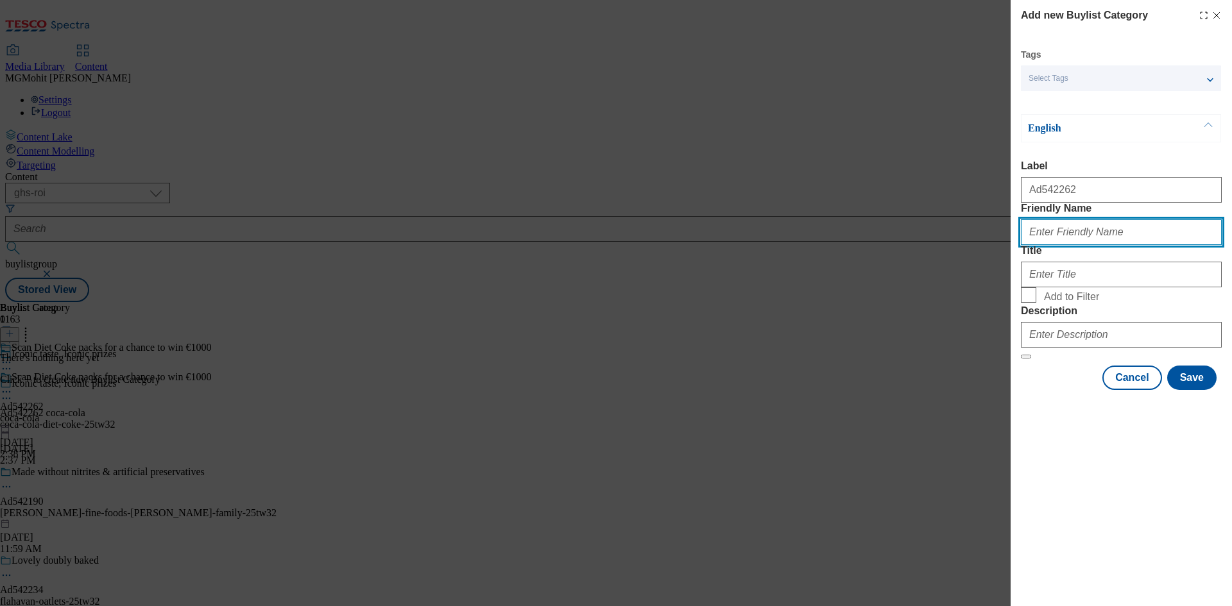
paste input "coca-cola-diet-coke"
type input "coca-cola-diet-coke"
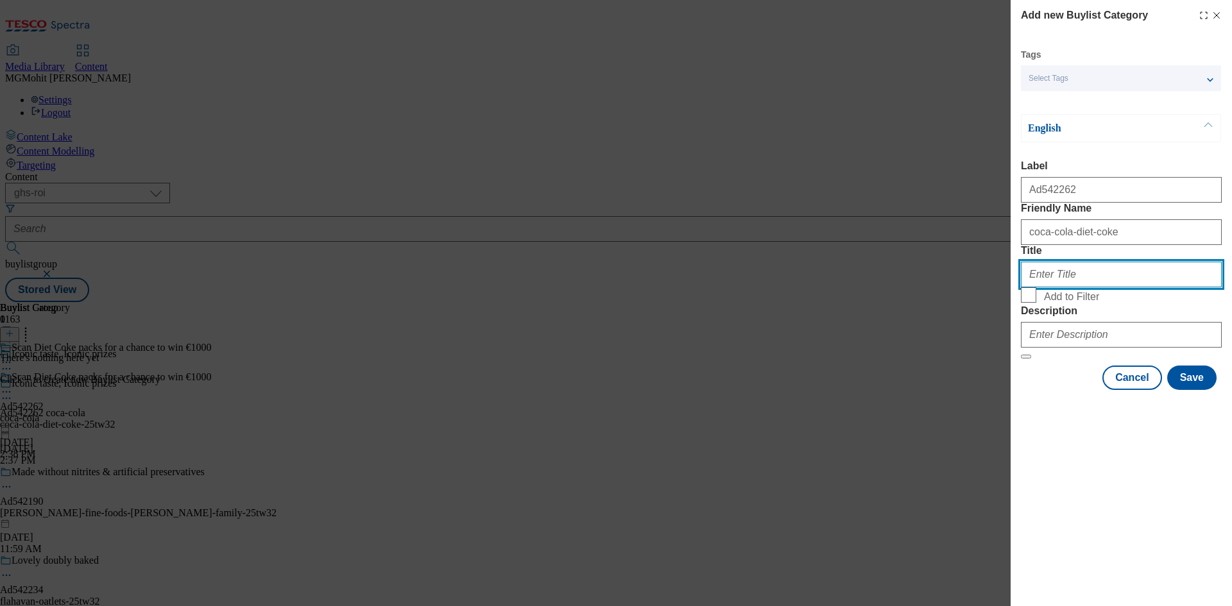
paste input "Coca Cola"
type input "Coca Cola"
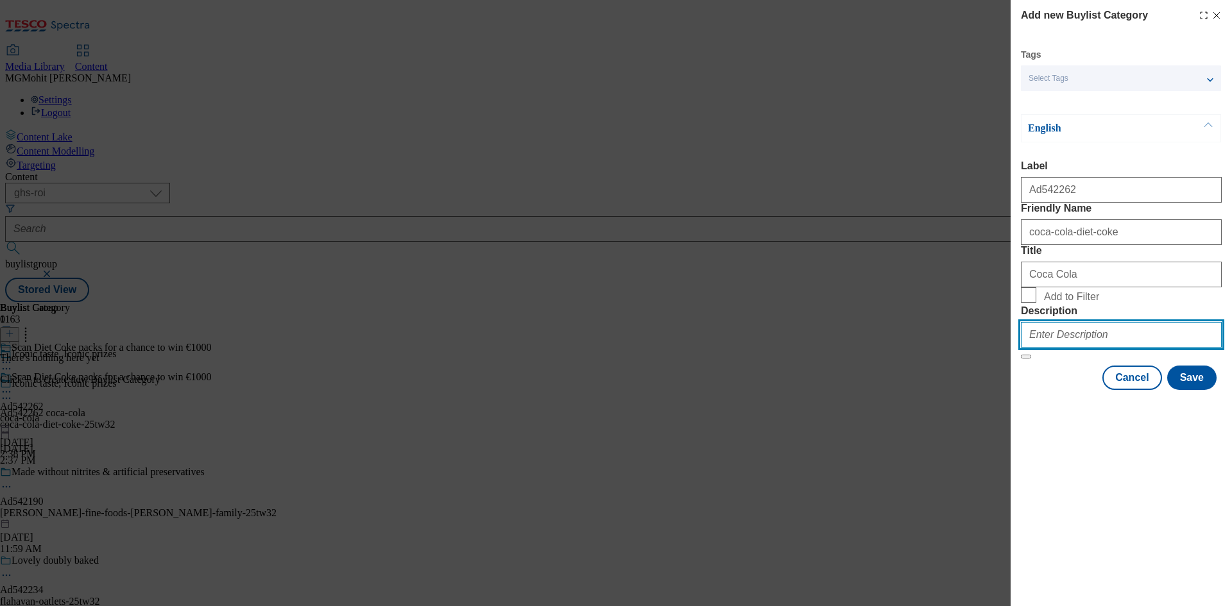
click at [1066, 348] on input "Description" at bounding box center [1121, 335] width 201 height 26
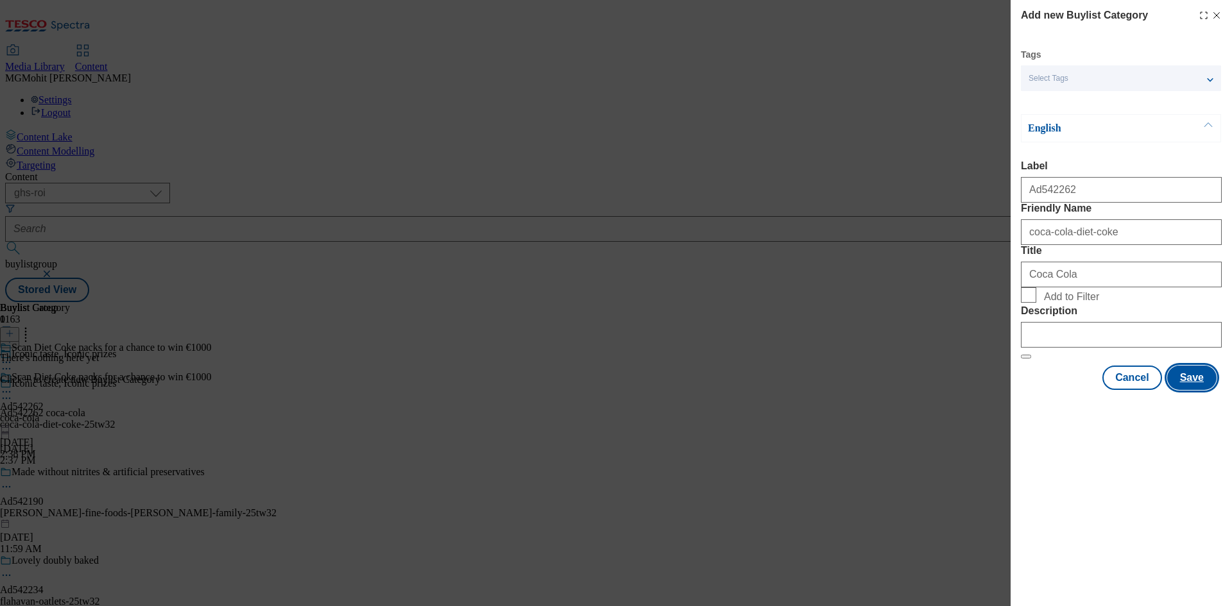
click at [1195, 390] on button "Save" at bounding box center [1191, 378] width 49 height 24
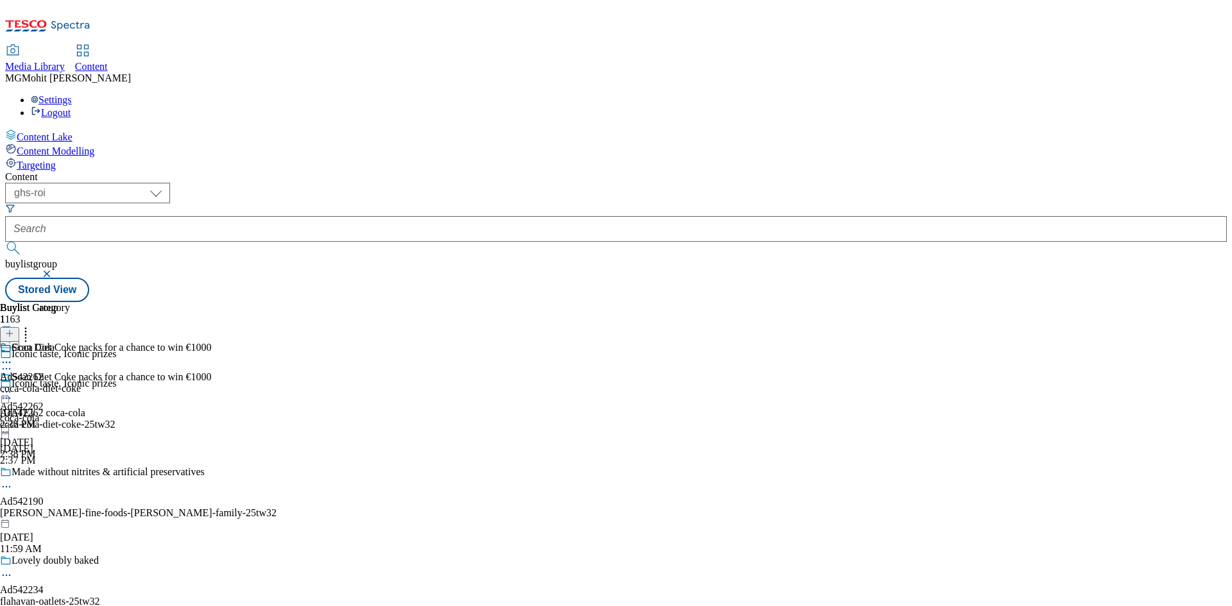
click at [81, 383] on div "coca-cola-diet-coke" at bounding box center [40, 389] width 81 height 12
click at [14, 329] on icon at bounding box center [9, 333] width 9 height 9
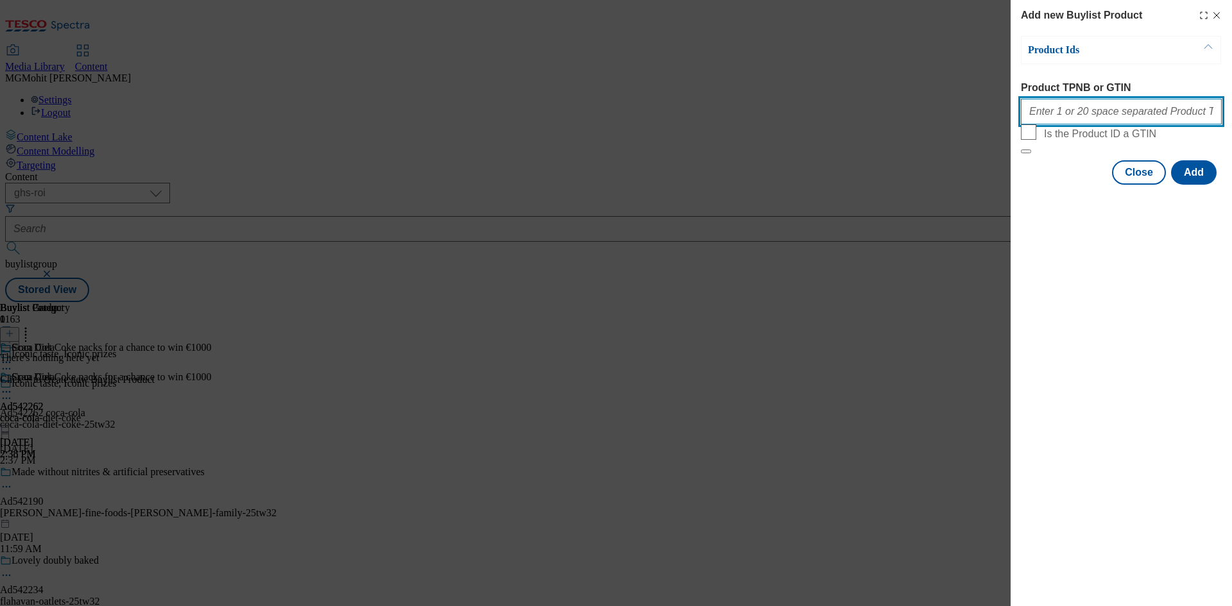
click at [1089, 117] on input "Product TPNB or GTIN" at bounding box center [1121, 112] width 201 height 26
paste input "92443303 92492584 92748323 92802259 92597028 93036277 92809800 92756405 9280980…"
type input "92443303 92492584 92748323 92802259 92597028 93036277 92809800 92756405 9280980…"
click at [1198, 185] on button "Add" at bounding box center [1194, 172] width 46 height 24
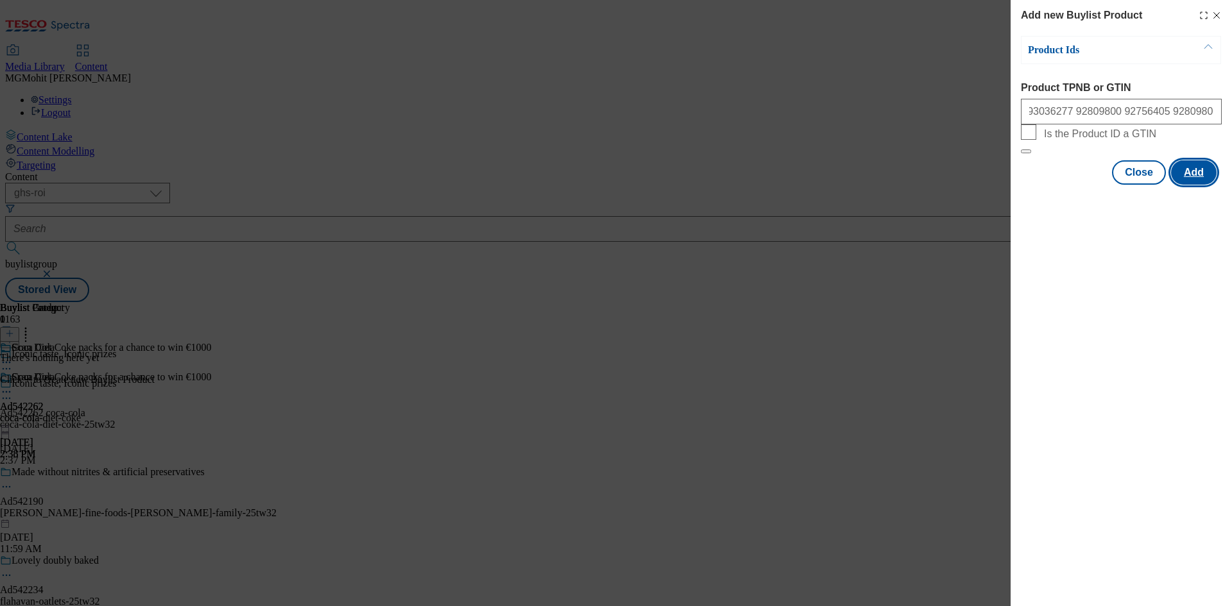
scroll to position [0, 0]
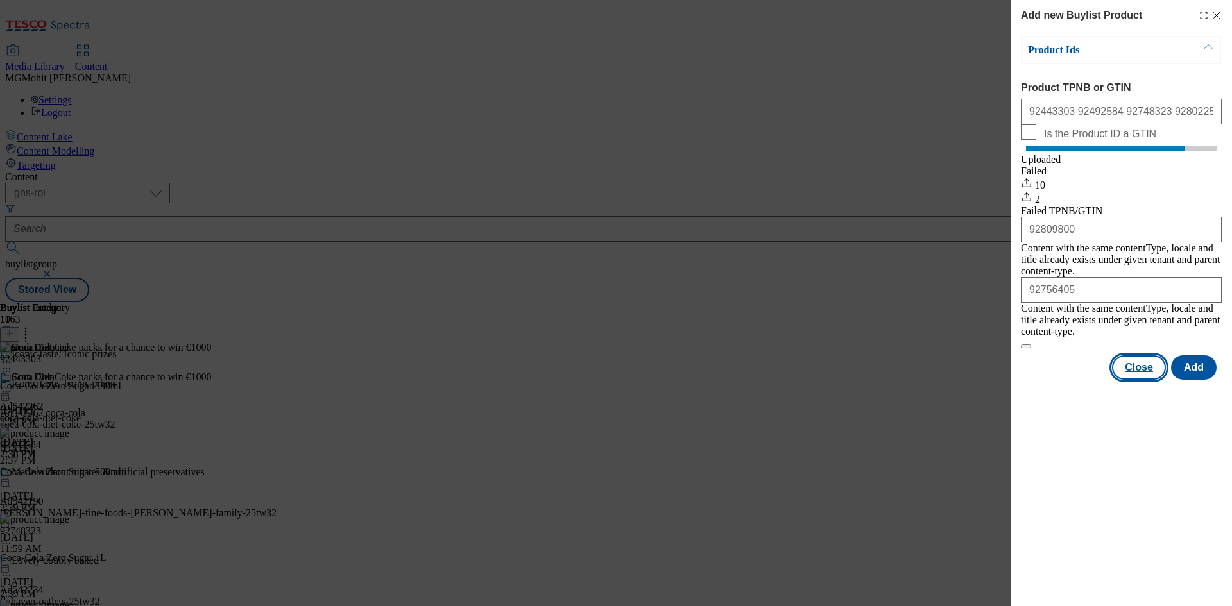
click at [1148, 364] on button "Close" at bounding box center [1139, 367] width 54 height 24
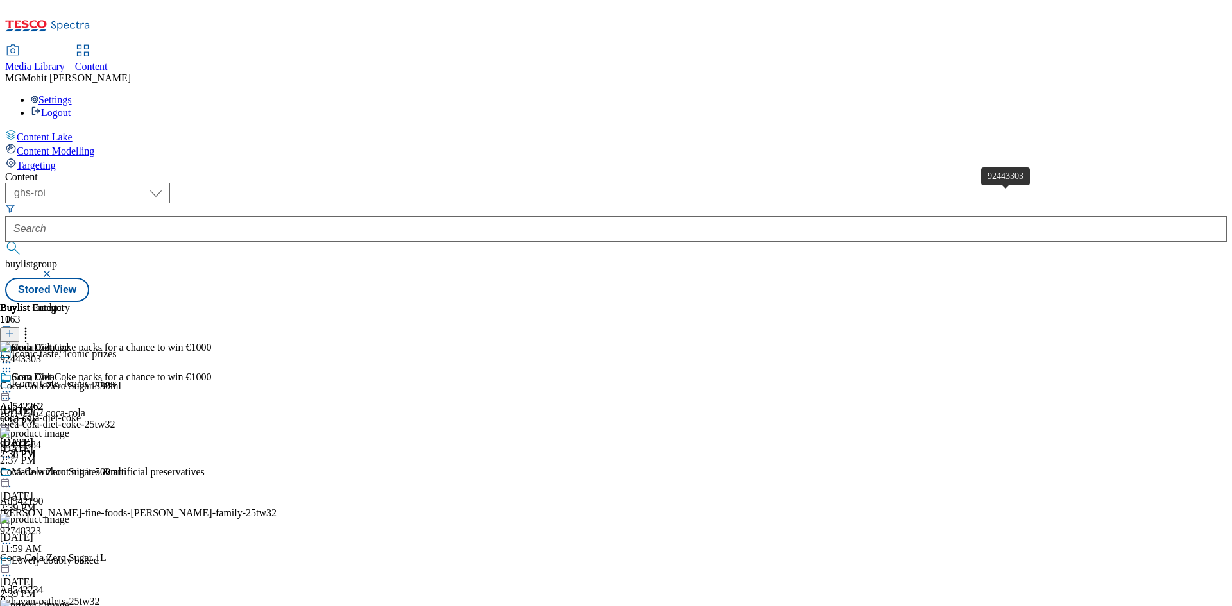
click at [41, 353] on div "92443303" at bounding box center [20, 359] width 41 height 12
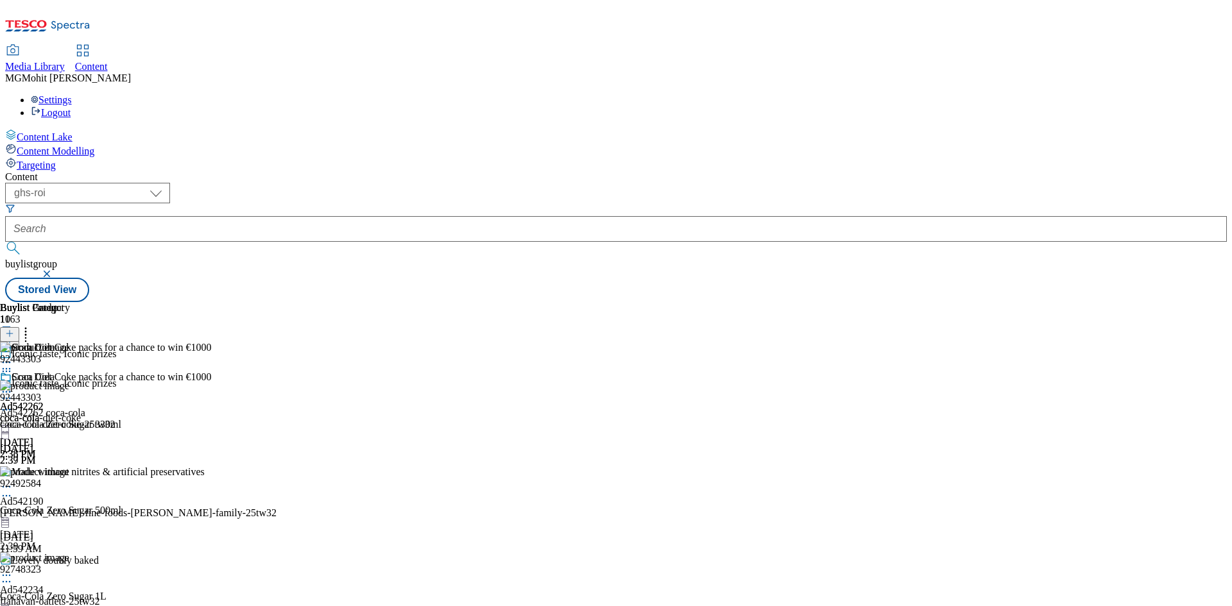
drag, startPoint x: 966, startPoint y: 196, endPoint x: 992, endPoint y: 177, distance: 32.7
click at [121, 419] on div "Coca-Cola Zero Sugar 330ml" at bounding box center [60, 425] width 121 height 12
click at [13, 386] on icon at bounding box center [6, 392] width 13 height 13
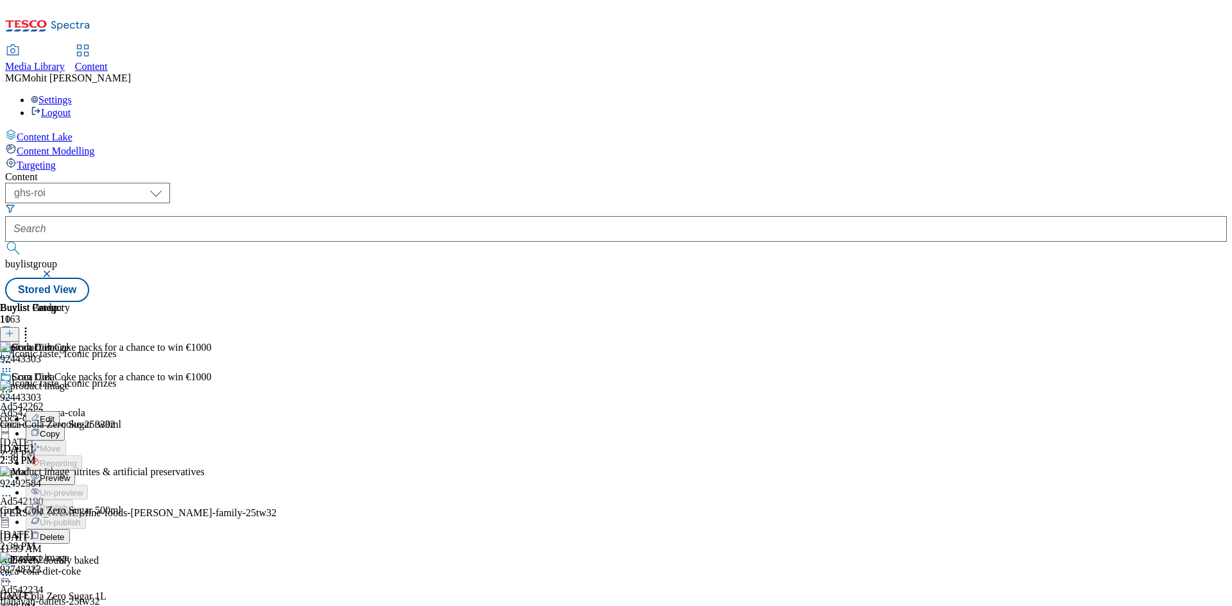
click at [55, 414] on span "Edit" at bounding box center [47, 419] width 15 height 10
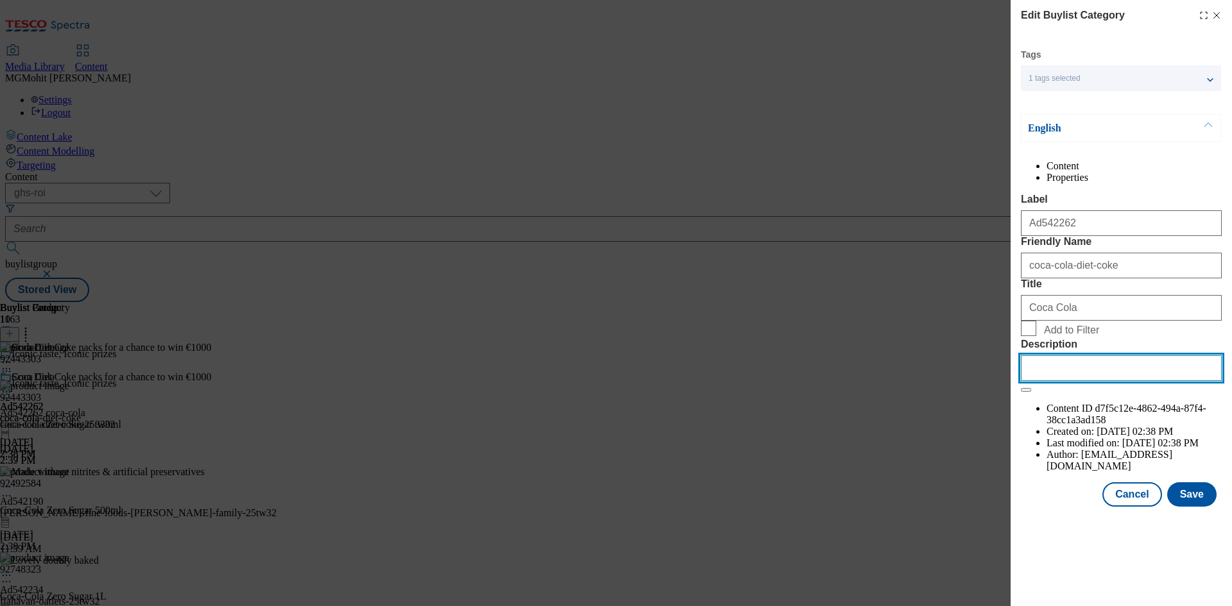
click at [1065, 381] on input "Description" at bounding box center [1121, 368] width 201 height 26
paste input "Coca-Cola Zero Sugar 330ml"
type input "Coca-Cola Zero Sugar 330ml"
click at [1198, 507] on button "Save" at bounding box center [1191, 494] width 49 height 24
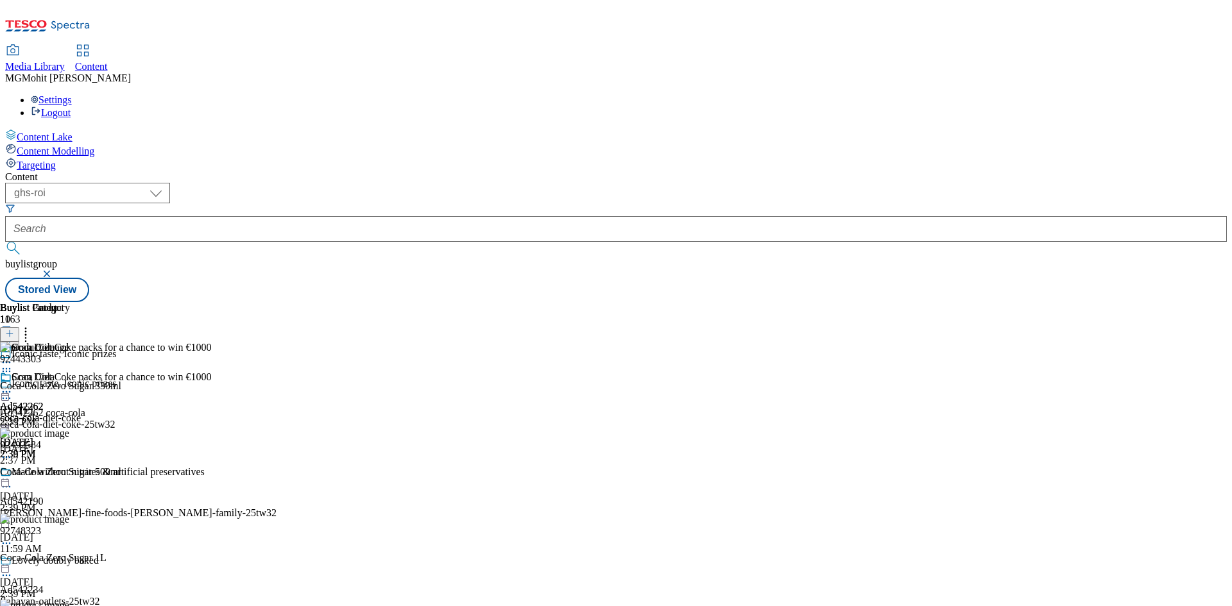
click at [13, 386] on icon at bounding box center [6, 392] width 13 height 13
click at [55, 414] on span "Edit" at bounding box center [47, 419] width 15 height 10
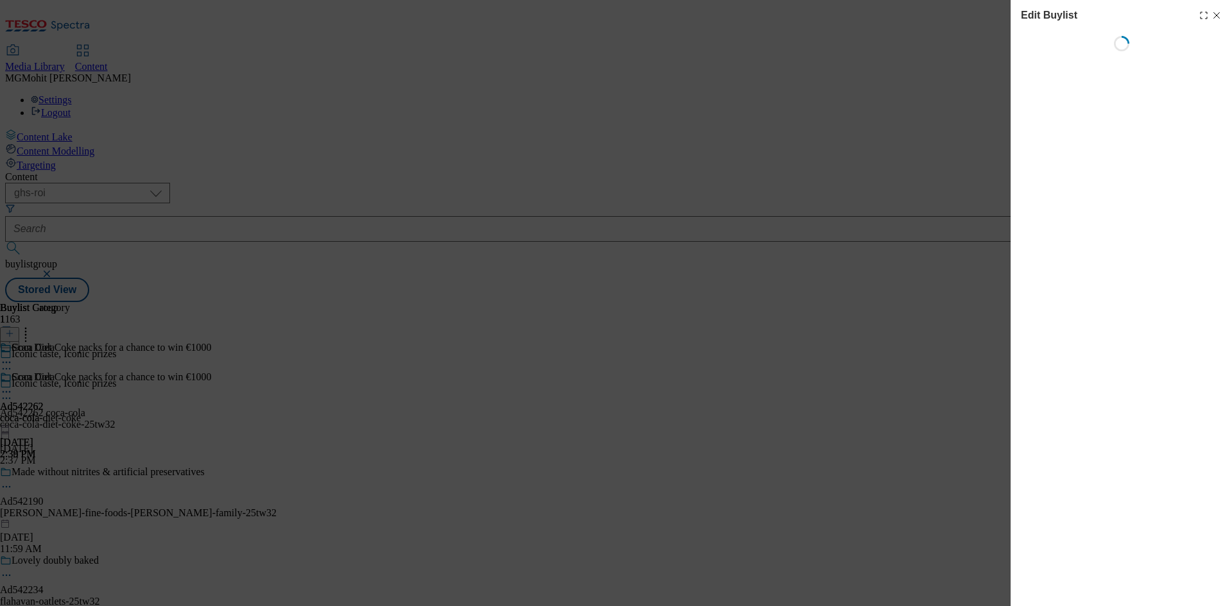
select select "tactical"
select select "supplier funded short term 1-3 weeks"
select select "dunnhumby"
select select "Banner"
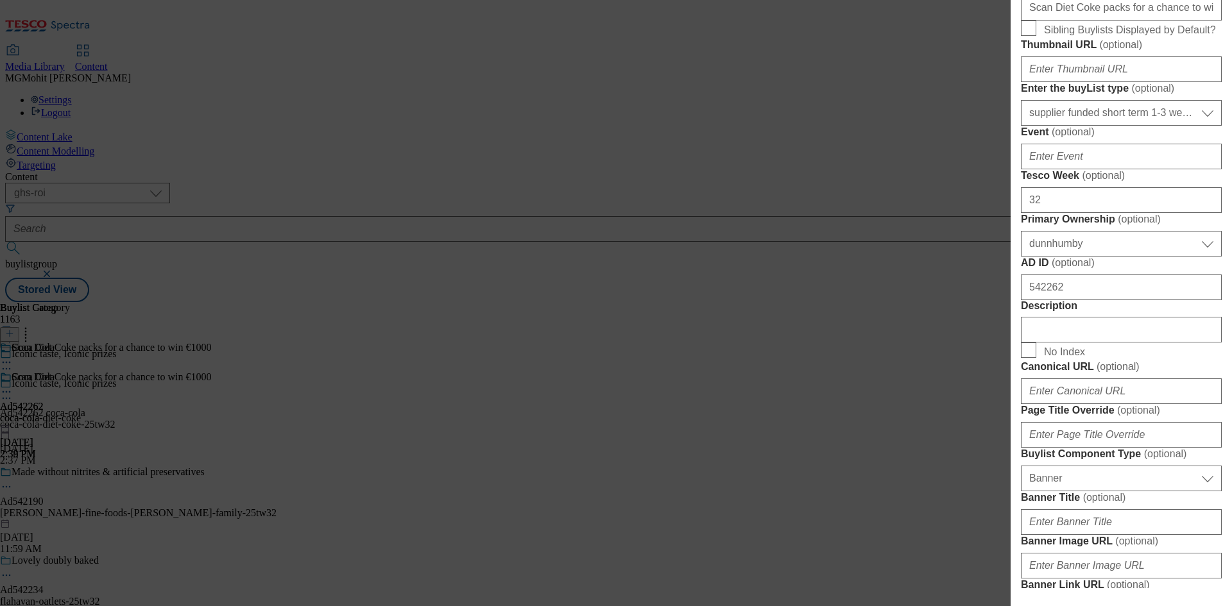
scroll to position [642, 0]
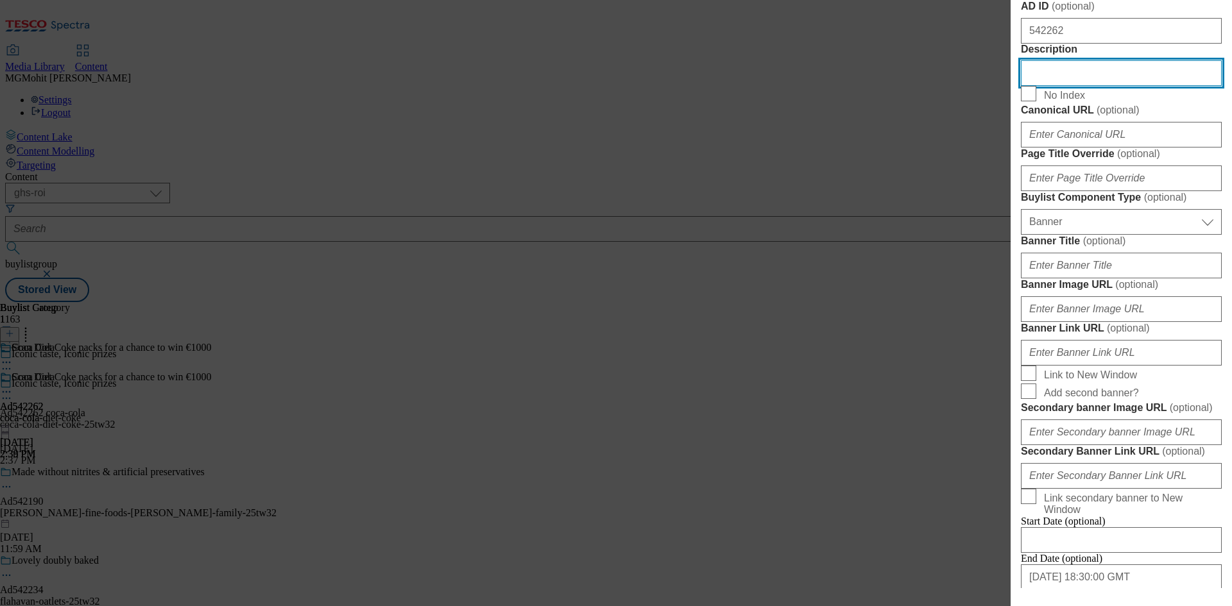
click at [1068, 86] on input "Description" at bounding box center [1121, 73] width 201 height 26
paste input "Coca-Cola Zero Sugar 330ml"
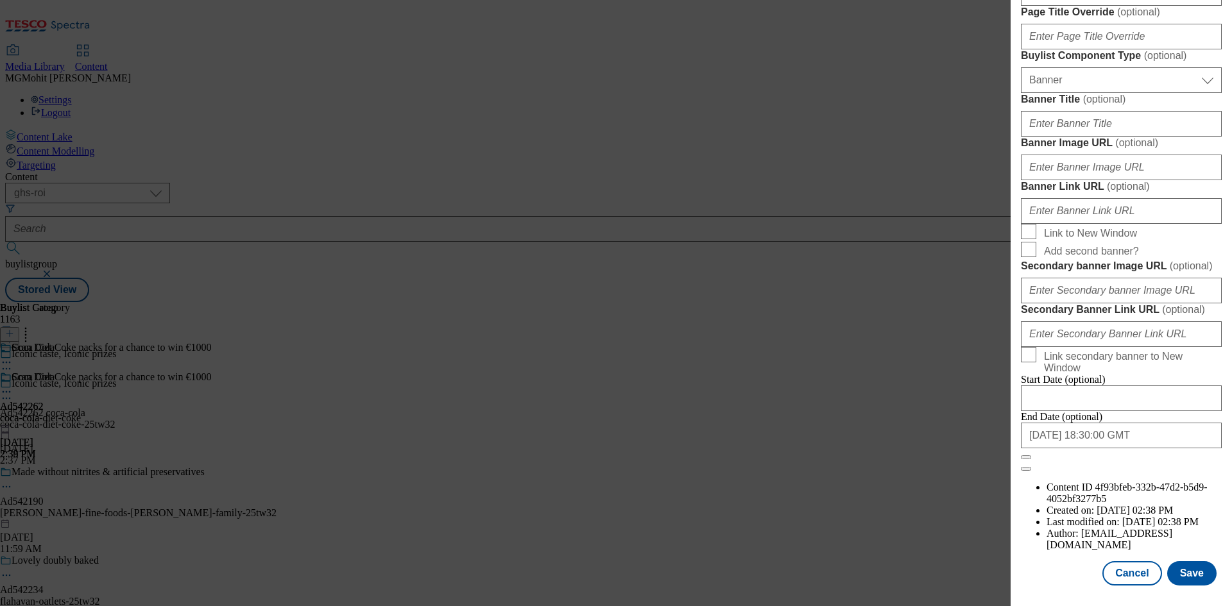
scroll to position [1260, 0]
type input "Coca-Cola Zero Sugar 330ml"
click at [1183, 570] on button "Save" at bounding box center [1191, 573] width 49 height 24
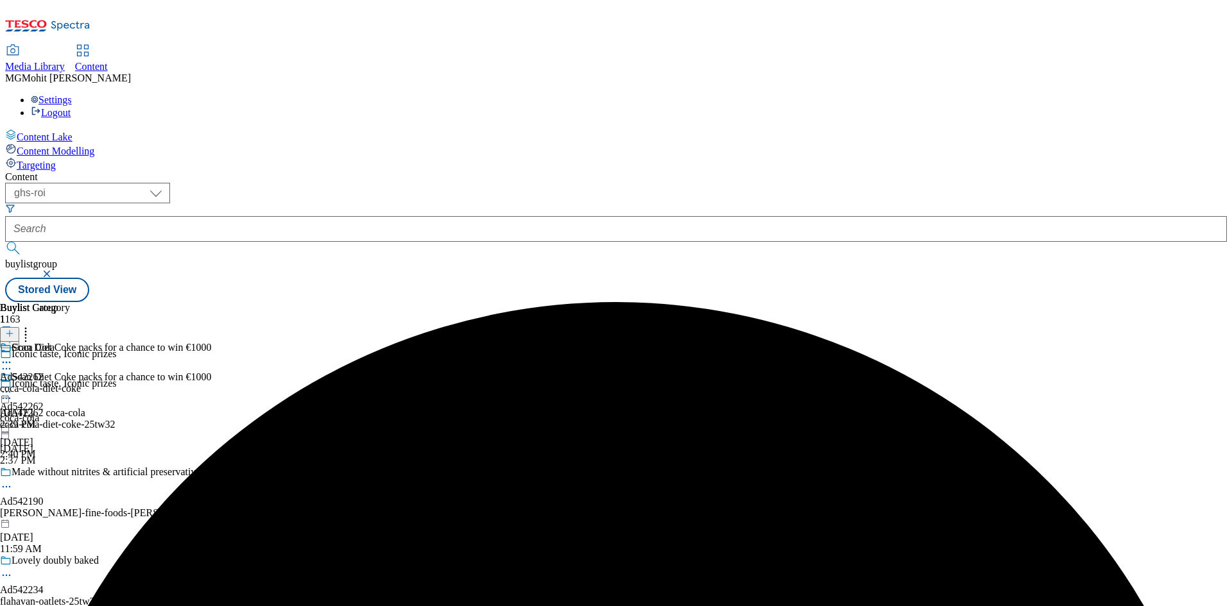
click at [8, 398] on circle at bounding box center [7, 399] width 2 height 2
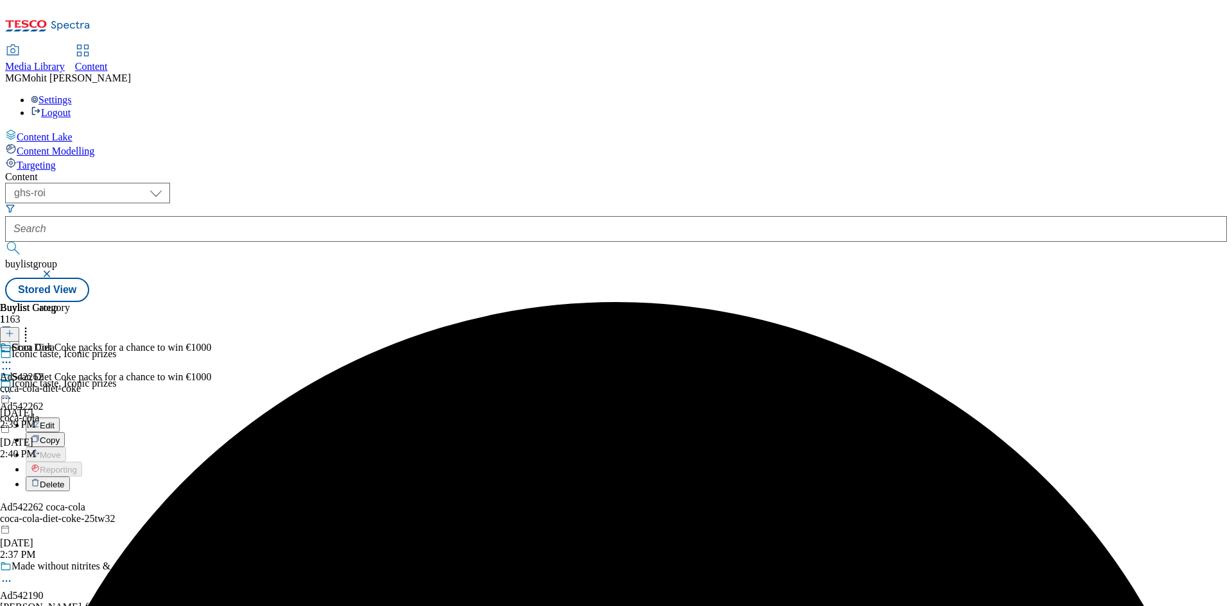
click at [55, 421] on span "Edit" at bounding box center [47, 426] width 15 height 10
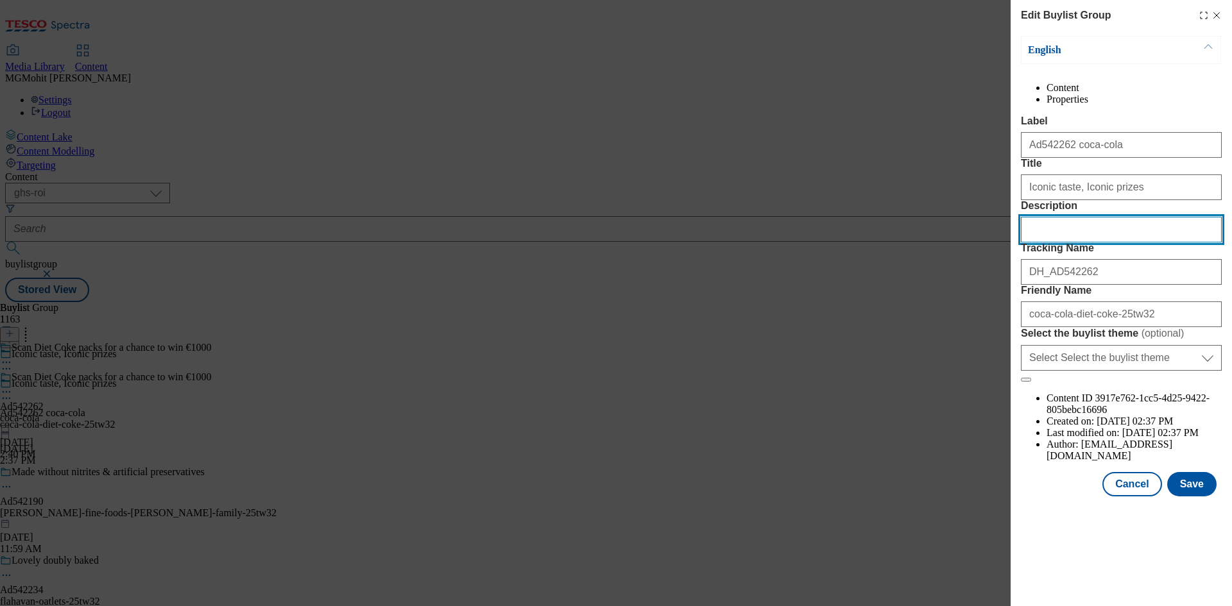
click at [1050, 243] on input "Description" at bounding box center [1121, 230] width 201 height 26
paste input "Coca-Cola Zero Sugar 330ml"
type input "Coca-Cola Zero Sugar 330ml"
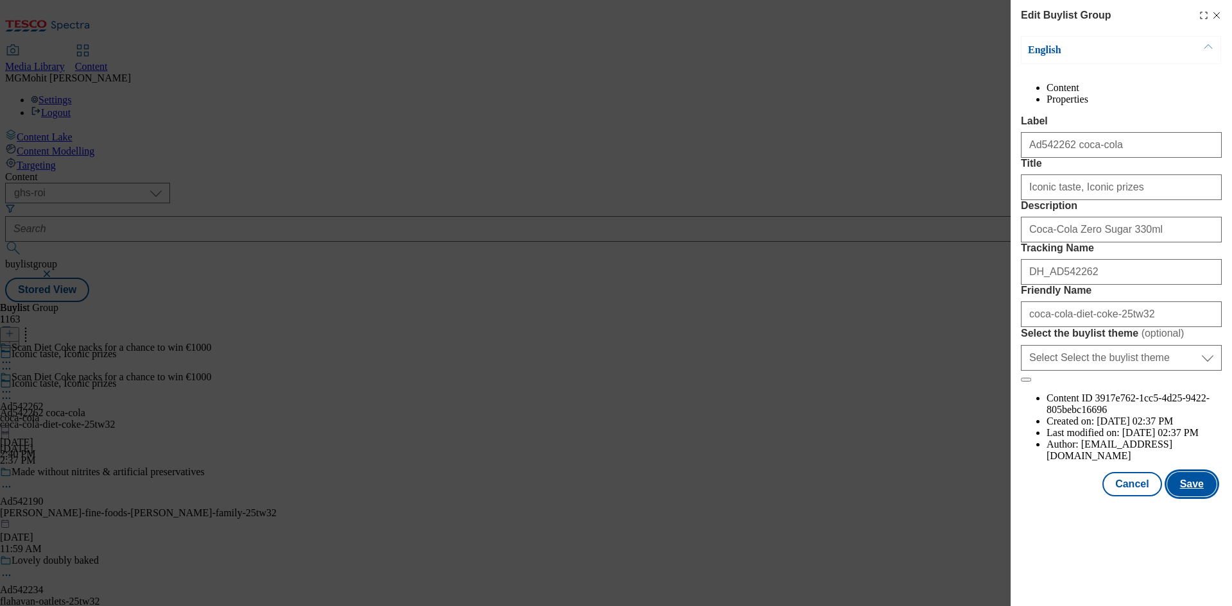
click at [1186, 497] on button "Save" at bounding box center [1191, 484] width 49 height 24
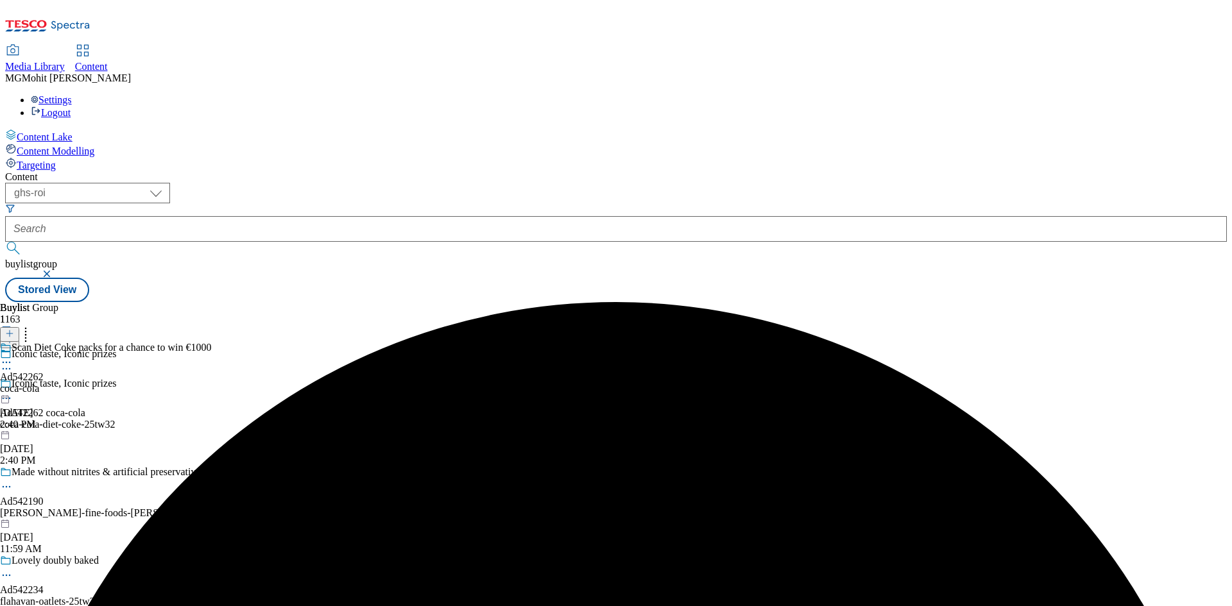
click at [13, 356] on icon at bounding box center [6, 362] width 13 height 13
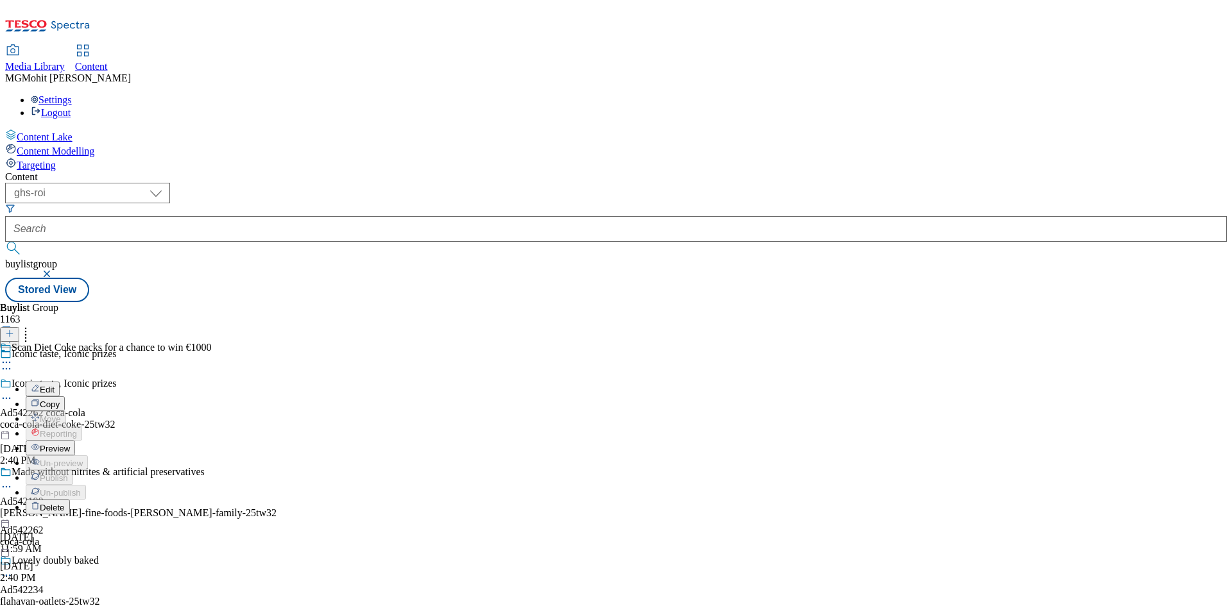
click at [70, 444] on span "Preview" at bounding box center [55, 449] width 30 height 10
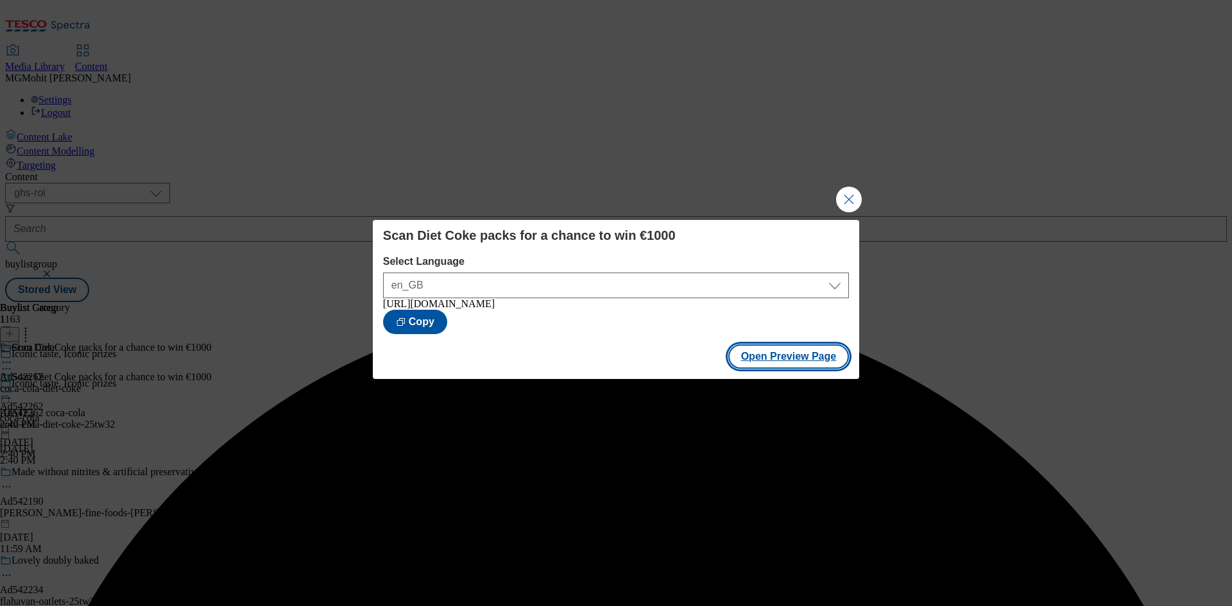
click at [790, 369] on button "Open Preview Page" at bounding box center [788, 357] width 121 height 24
click at [853, 201] on button "Close Modal" at bounding box center [849, 200] width 26 height 26
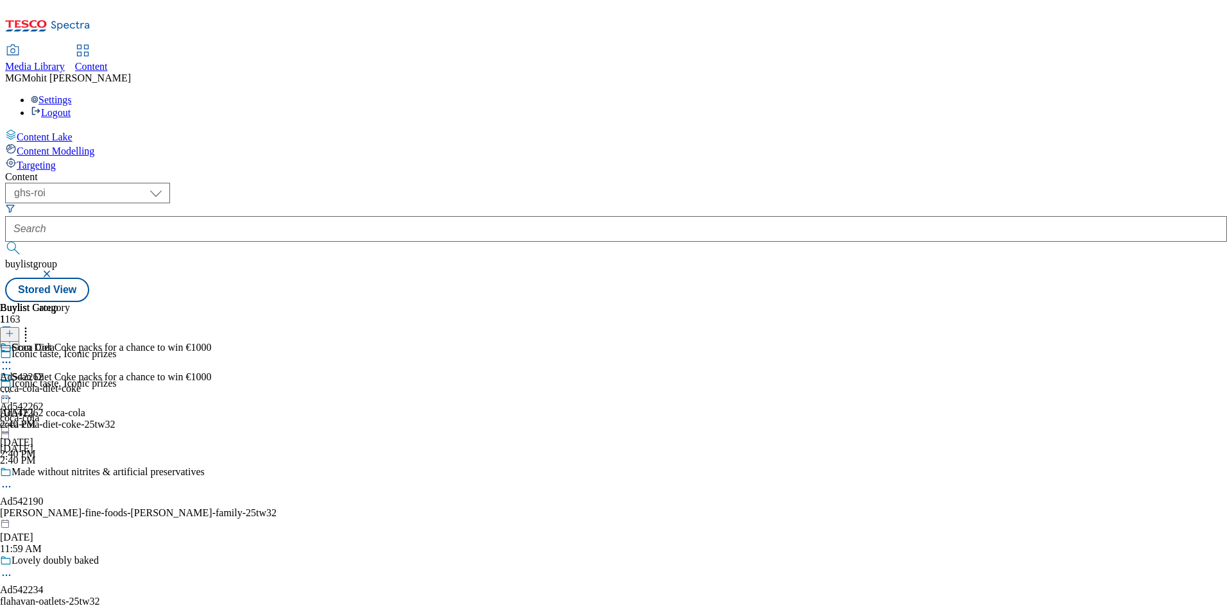
click at [13, 386] on icon at bounding box center [6, 392] width 13 height 13
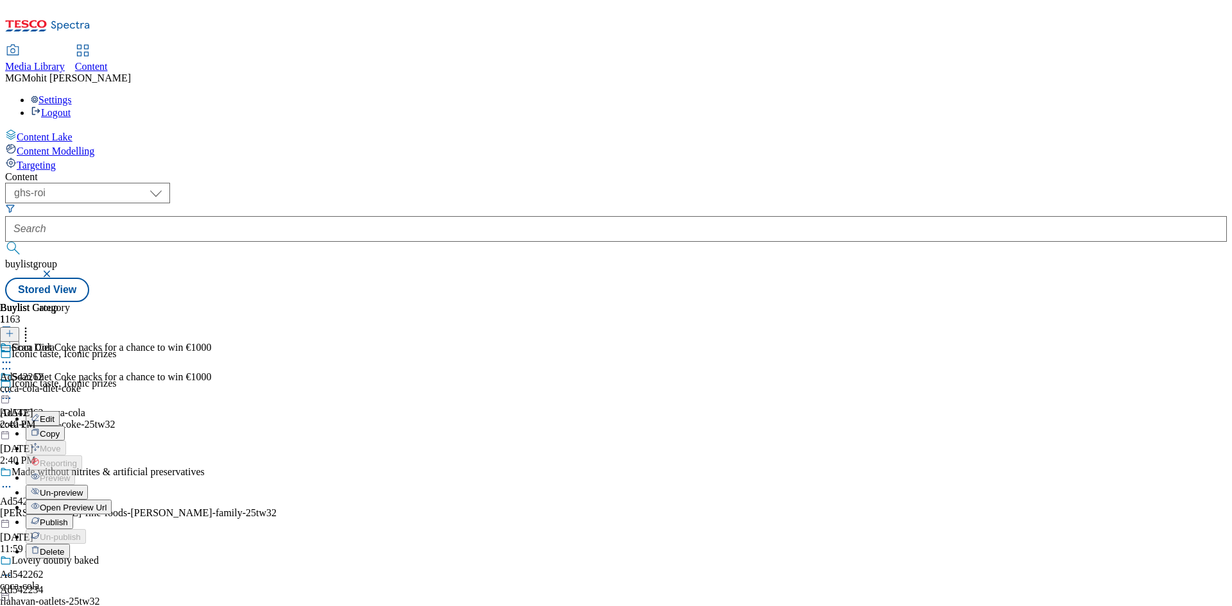
click at [73, 515] on button "Publish" at bounding box center [49, 522] width 47 height 15
